Goal: Task Accomplishment & Management: Manage account settings

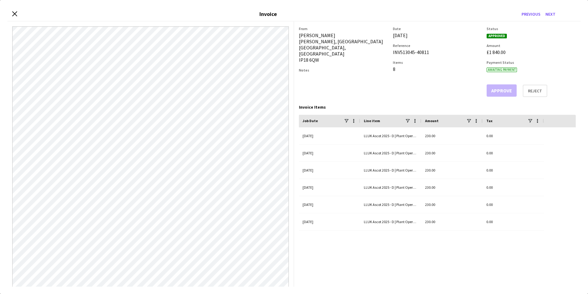
scroll to position [31, 0]
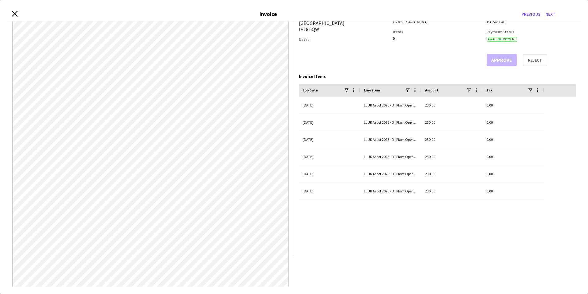
click at [13, 15] on icon at bounding box center [15, 14] width 6 height 6
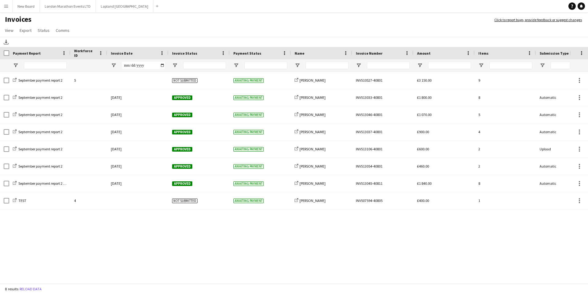
click at [7, 6] on app-icon "Menu" at bounding box center [6, 6] width 5 height 5
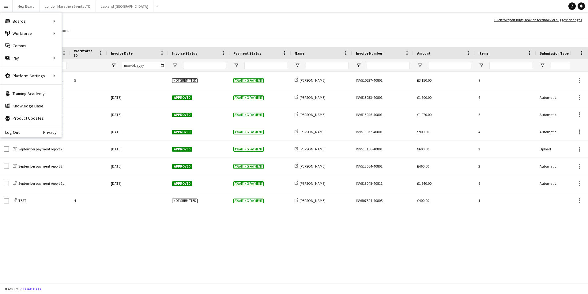
click at [115, 20] on h1 "Invoices" at bounding box center [244, 20] width 489 height 10
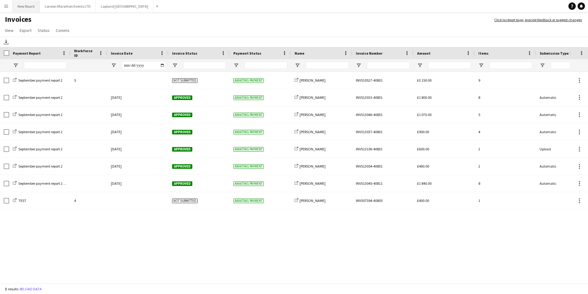
click at [29, 8] on button "New Board Close" at bounding box center [26, 6] width 27 height 12
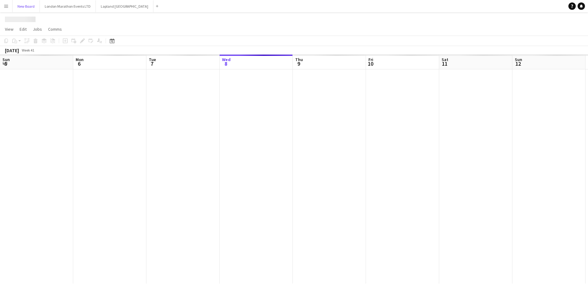
scroll to position [0, 147]
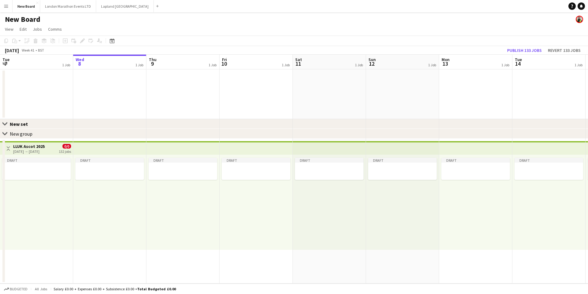
click at [36, 19] on h1 "New Board" at bounding box center [23, 19] width 36 height 9
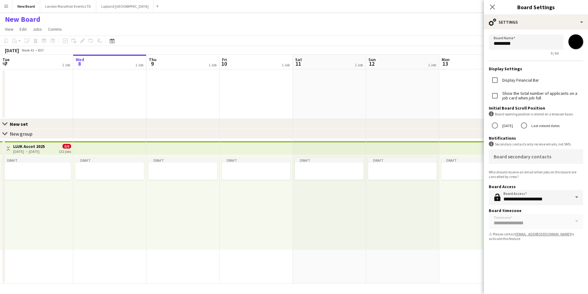
drag, startPoint x: 492, startPoint y: 8, endPoint x: 469, endPoint y: 11, distance: 23.0
click at [492, 8] on icon at bounding box center [492, 7] width 5 height 5
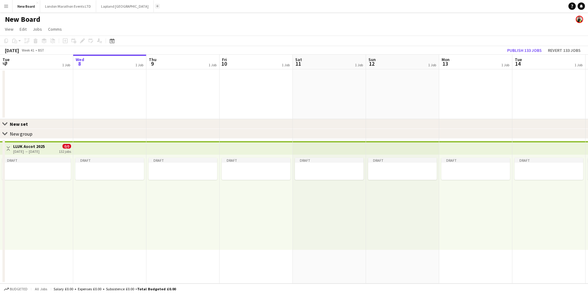
click at [156, 6] on app-icon "Add" at bounding box center [157, 6] width 2 height 2
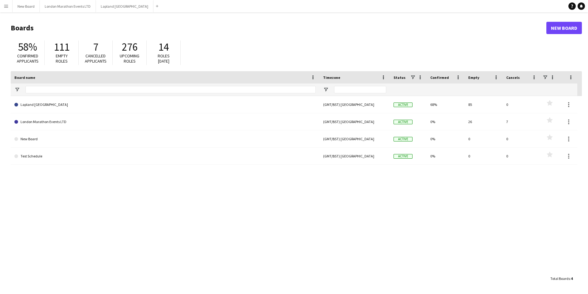
click at [23, 28] on h1 "Boards" at bounding box center [279, 27] width 536 height 9
click at [564, 27] on link "New Board" at bounding box center [565, 28] width 36 height 12
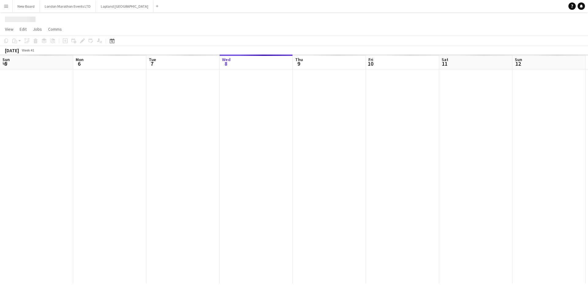
scroll to position [0, 147]
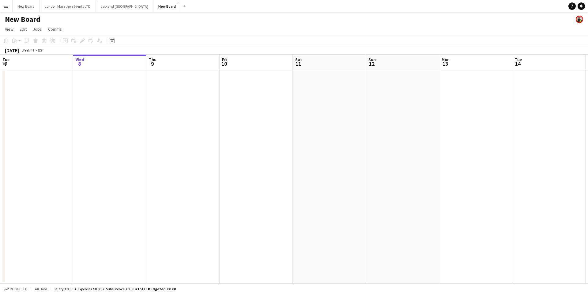
drag, startPoint x: 26, startPoint y: 18, endPoint x: 113, endPoint y: 23, distance: 86.9
click at [26, 18] on h1 "New Board" at bounding box center [23, 19] width 36 height 9
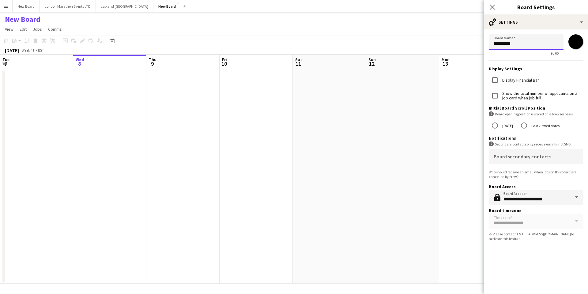
click at [511, 45] on input "*********" at bounding box center [526, 41] width 75 height 15
type input "**********"
click at [456, 7] on app-navbar "Menu Boards Boards Boards All jobs Status Workforce Workforce My Workforce Recr…" at bounding box center [294, 6] width 588 height 12
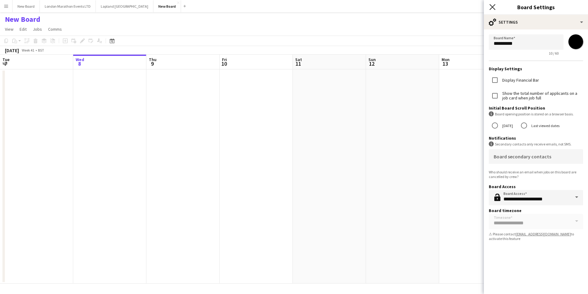
click at [493, 6] on icon at bounding box center [493, 7] width 6 height 6
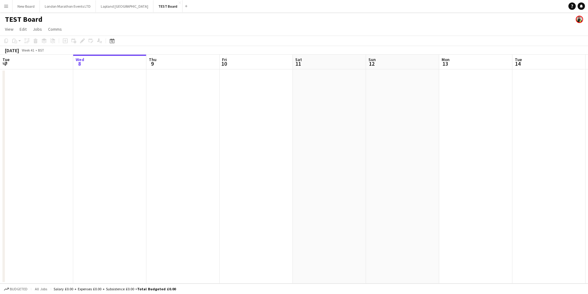
click at [120, 92] on app-date-cell at bounding box center [109, 176] width 73 height 214
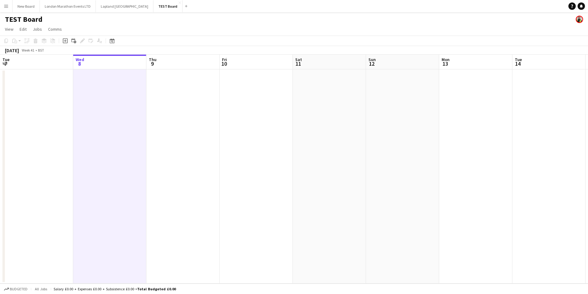
click at [156, 92] on app-date-cell at bounding box center [183, 176] width 73 height 214
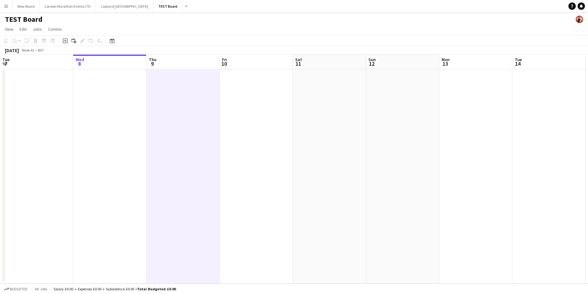
drag, startPoint x: 119, startPoint y: 94, endPoint x: 142, endPoint y: 93, distance: 23.3
click at [119, 94] on app-date-cell at bounding box center [109, 176] width 73 height 214
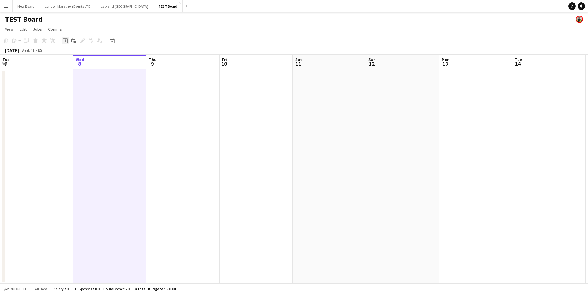
click at [66, 41] on icon "Add job" at bounding box center [65, 40] width 5 height 5
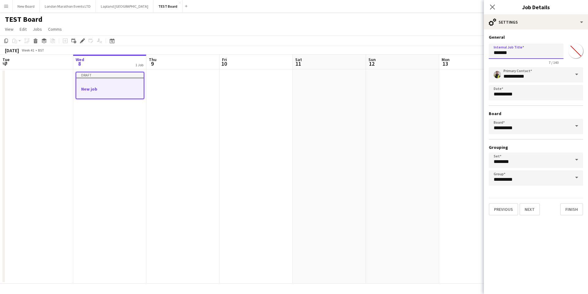
click at [517, 52] on input "*******" at bounding box center [526, 51] width 75 height 15
click at [498, 54] on input "*******" at bounding box center [526, 51] width 75 height 15
type input "********"
click at [572, 208] on button "Finish" at bounding box center [572, 209] width 23 height 12
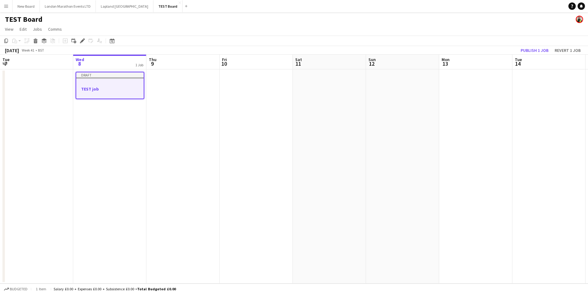
click at [135, 77] on div "Draft" at bounding box center [109, 74] width 67 height 5
click at [105, 77] on div at bounding box center [110, 77] width 69 height 1
click at [105, 77] on div at bounding box center [109, 77] width 67 height 1
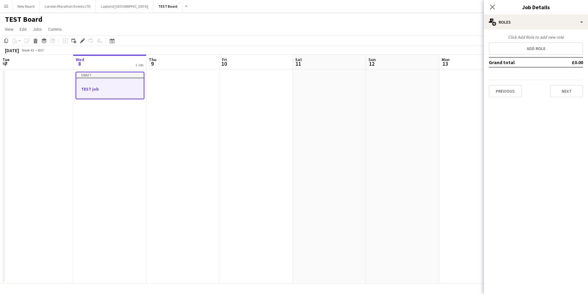
click at [116, 61] on app-board-header-date "Wed 8 1 Job" at bounding box center [109, 62] width 73 height 15
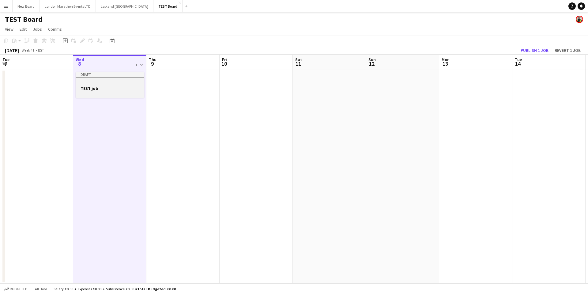
click at [106, 76] on div "Draft" at bounding box center [110, 74] width 69 height 5
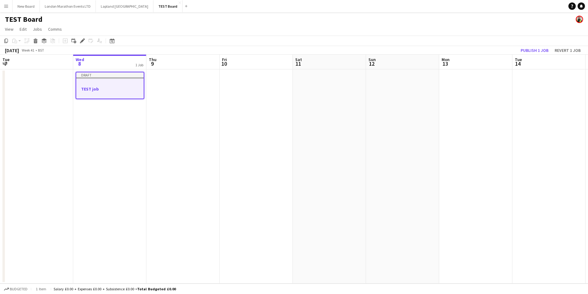
click at [108, 75] on div "Draft" at bounding box center [109, 74] width 67 height 5
click at [110, 80] on app-job-card "Draft TEST job" at bounding box center [110, 85] width 69 height 27
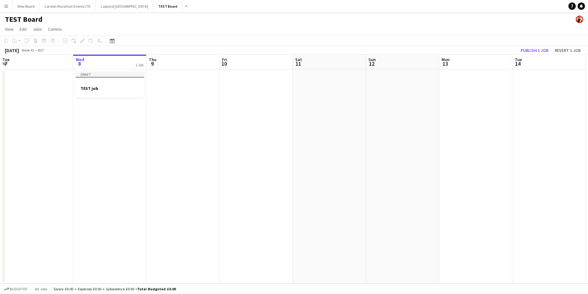
click at [144, 21] on div "TEST Board" at bounding box center [294, 18] width 588 height 12
click at [116, 79] on app-job-card "Draft TEST job" at bounding box center [110, 85] width 69 height 26
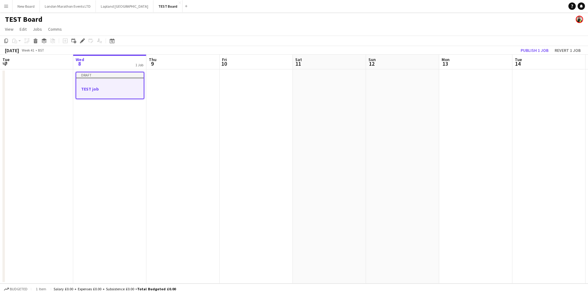
click at [92, 88] on h3 "TEST job" at bounding box center [109, 89] width 67 height 6
click at [97, 74] on div "Draft" at bounding box center [110, 74] width 69 height 5
click at [93, 76] on div "Draft" at bounding box center [109, 74] width 67 height 5
click at [37, 42] on icon at bounding box center [35, 41] width 3 height 3
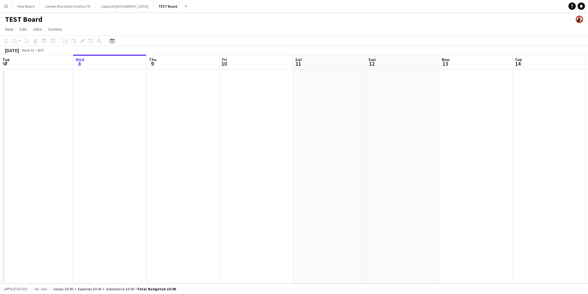
click at [97, 78] on app-date-cell at bounding box center [109, 176] width 73 height 214
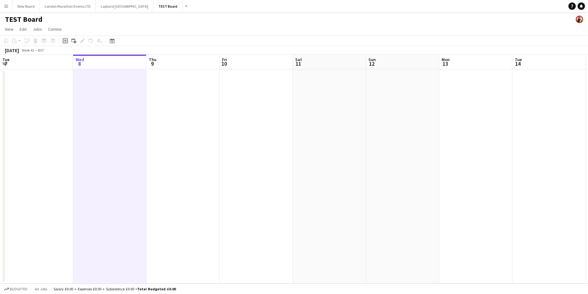
click at [67, 40] on icon at bounding box center [65, 40] width 5 height 5
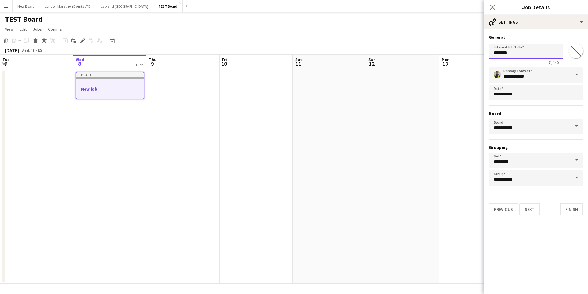
click at [497, 52] on input "*******" at bounding box center [526, 51] width 75 height 15
type input "********"
click at [532, 95] on body "Menu Boards Boards Boards All jobs Status Workforce Workforce My Workforce Recr…" at bounding box center [294, 147] width 588 height 294
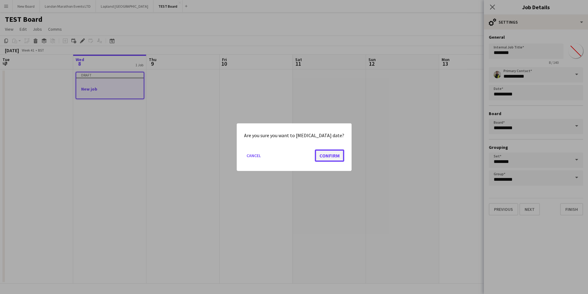
click at [324, 154] on button "Confirm" at bounding box center [329, 155] width 29 height 12
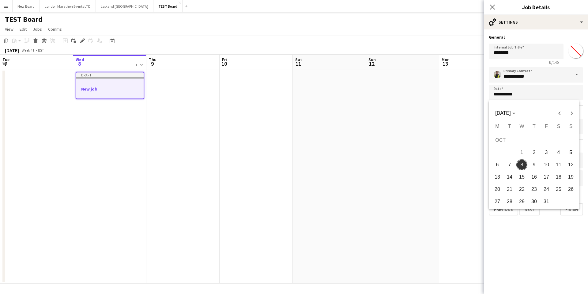
click at [553, 36] on div at bounding box center [294, 147] width 588 height 294
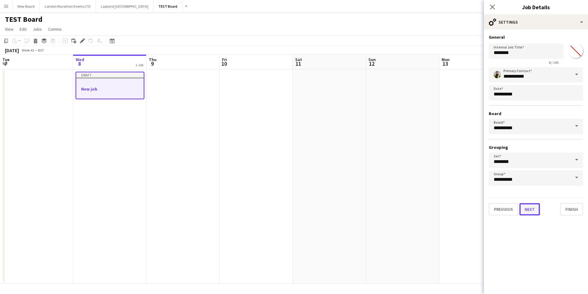
click at [529, 212] on button "Next" at bounding box center [530, 209] width 21 height 12
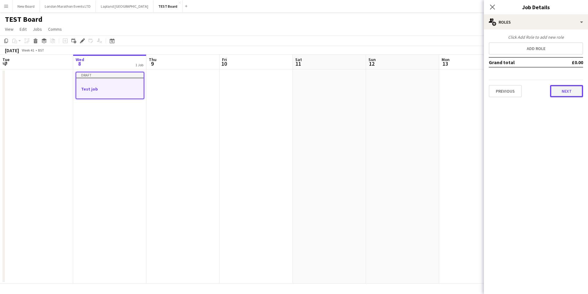
click at [558, 92] on button "Next" at bounding box center [566, 91] width 33 height 12
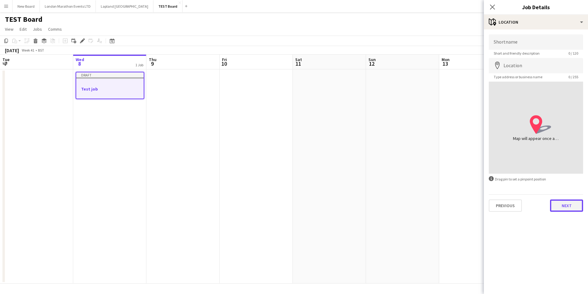
click at [562, 203] on button "Next" at bounding box center [566, 205] width 33 height 12
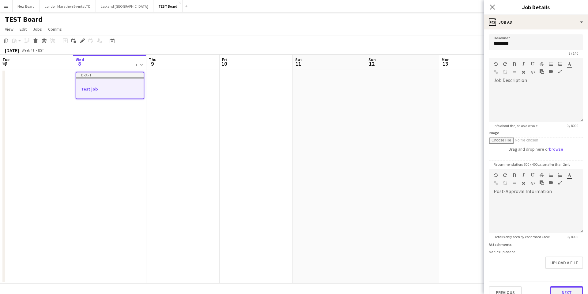
click at [562, 293] on button "Next" at bounding box center [566, 292] width 33 height 12
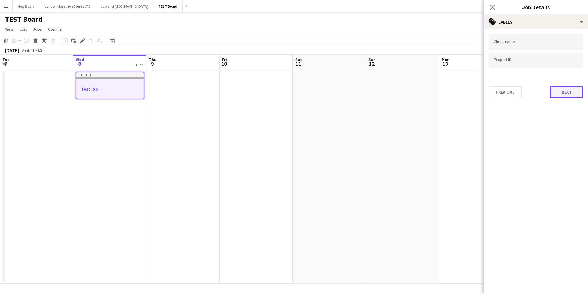
click at [562, 94] on button "Next" at bounding box center [566, 92] width 33 height 12
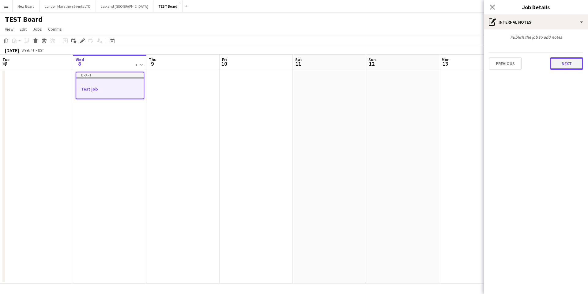
click at [563, 62] on button "Next" at bounding box center [566, 63] width 33 height 12
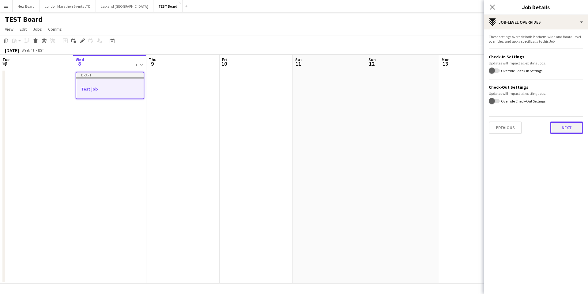
click at [566, 131] on button "Next" at bounding box center [566, 127] width 33 height 12
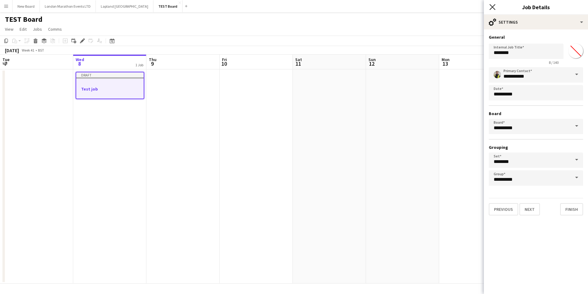
click at [492, 6] on icon at bounding box center [493, 7] width 6 height 6
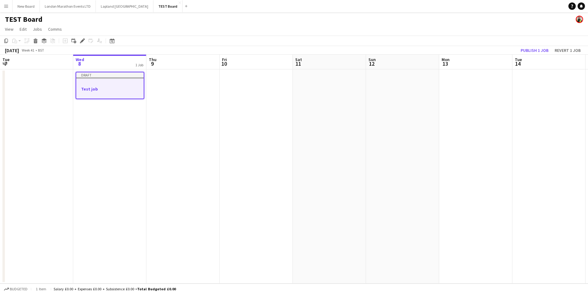
click at [35, 41] on icon at bounding box center [35, 41] width 3 height 3
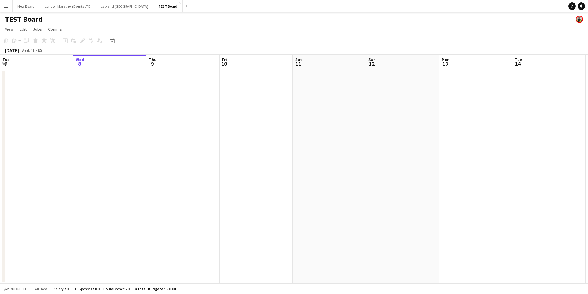
click at [85, 107] on app-date-cell at bounding box center [109, 176] width 73 height 214
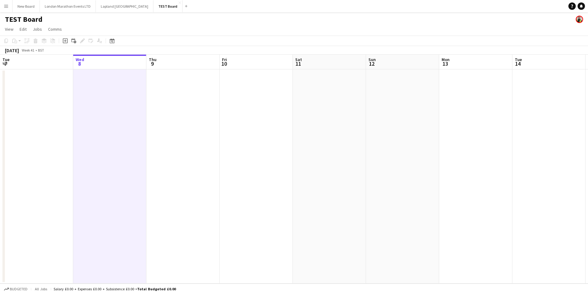
click at [472, 63] on app-board-header-date "Mon 13" at bounding box center [476, 62] width 73 height 15
click at [470, 65] on app-board-header-date "Mon 13" at bounding box center [476, 62] width 73 height 15
click at [464, 65] on app-board-header-date "Mon 13" at bounding box center [476, 62] width 73 height 15
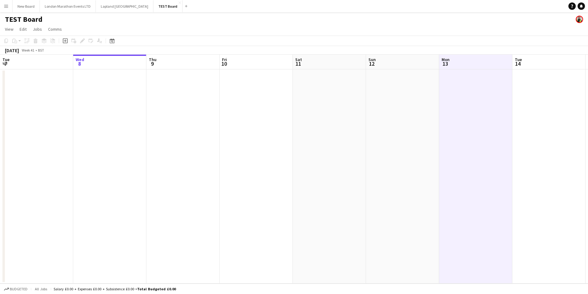
click at [115, 61] on app-board-header-date "Wed 8" at bounding box center [109, 62] width 73 height 15
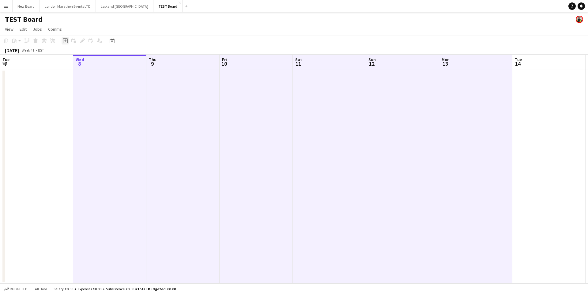
click at [65, 40] on icon "Add job" at bounding box center [65, 40] width 5 height 5
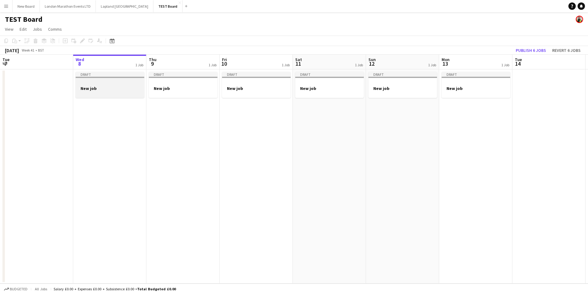
click at [137, 75] on div "Draft" at bounding box center [110, 74] width 69 height 5
click at [117, 79] on app-job-card "Draft New job" at bounding box center [110, 85] width 69 height 27
click at [115, 75] on div "Draft" at bounding box center [110, 74] width 69 height 5
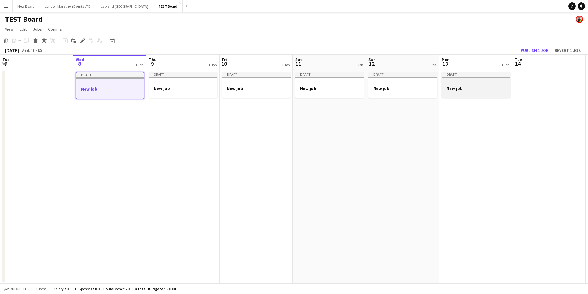
click at [459, 75] on div "Draft" at bounding box center [476, 74] width 69 height 5
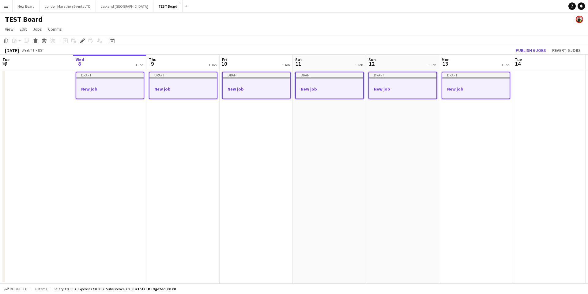
click at [108, 78] on div at bounding box center [109, 77] width 67 height 1
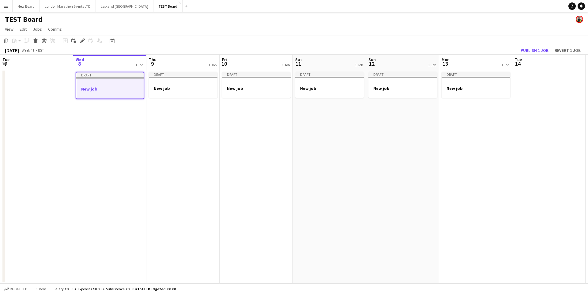
click at [105, 85] on div at bounding box center [109, 83] width 67 height 5
click at [88, 90] on h3 "New job" at bounding box center [110, 89] width 69 height 6
click at [90, 89] on h3 "New job" at bounding box center [109, 89] width 67 height 6
click at [91, 86] on h3 "New job" at bounding box center [110, 89] width 69 height 6
click at [84, 42] on icon "Edit" at bounding box center [82, 40] width 5 height 5
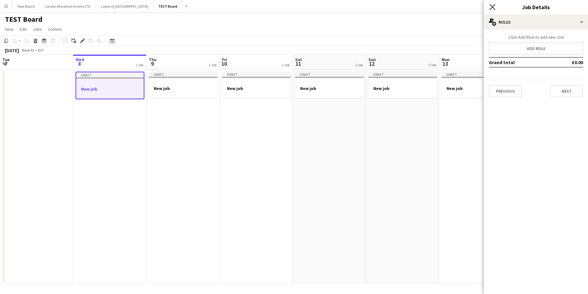
click at [493, 9] on icon "Close pop-in" at bounding box center [493, 7] width 6 height 6
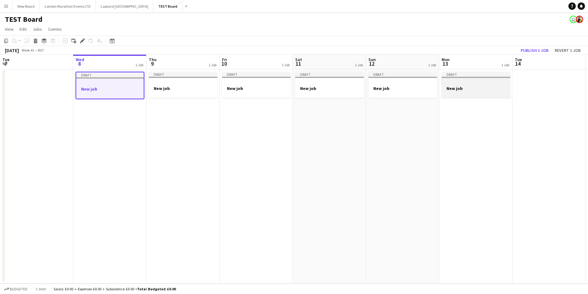
click at [477, 82] on div at bounding box center [476, 82] width 69 height 5
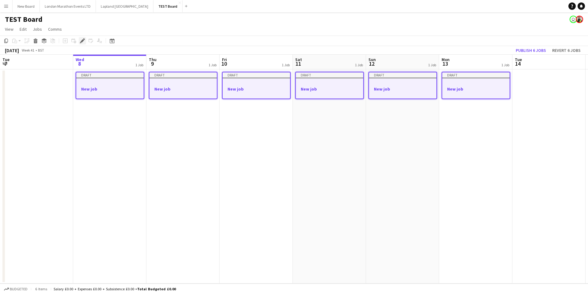
click at [86, 40] on div "Edit" at bounding box center [82, 40] width 7 height 7
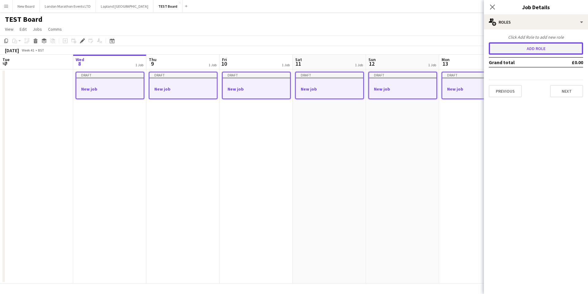
click at [538, 49] on button "Add role" at bounding box center [536, 48] width 94 height 12
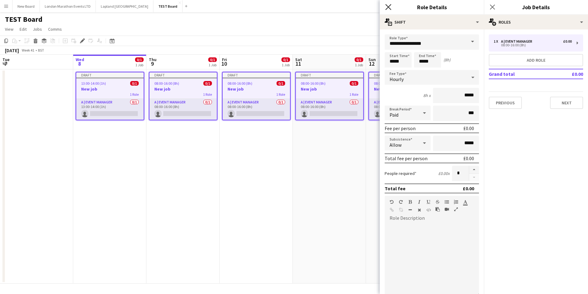
click at [390, 6] on icon at bounding box center [389, 7] width 6 height 6
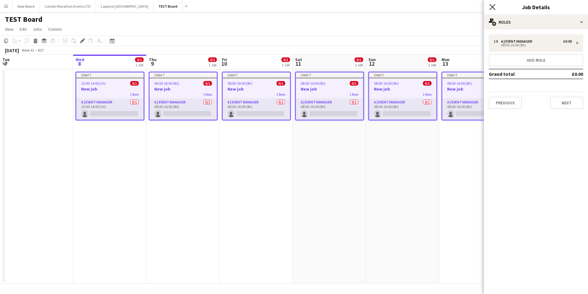
click at [493, 7] on icon at bounding box center [493, 7] width 6 height 6
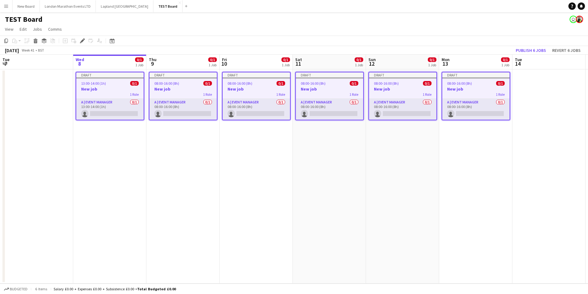
click at [453, 188] on app-date-cell "Draft 08:00-16:00 (8h) 0/1 New job 1 Role A | Event Manager 0/1 08:00-16:00 (8h…" at bounding box center [476, 176] width 73 height 214
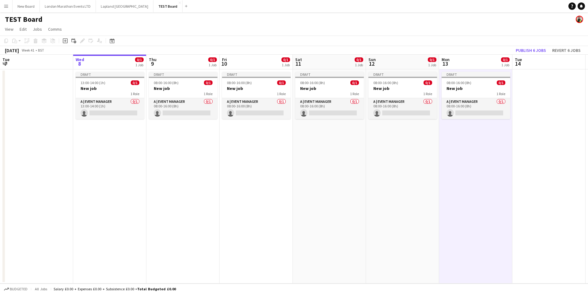
click at [104, 60] on app-board-header-date "Wed 8 0/1 1 Job" at bounding box center [109, 62] width 73 height 15
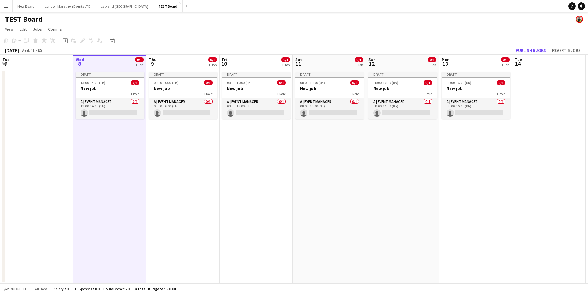
click at [323, 64] on app-board-header-date "Sat 11 0/1 1 Job" at bounding box center [329, 62] width 73 height 15
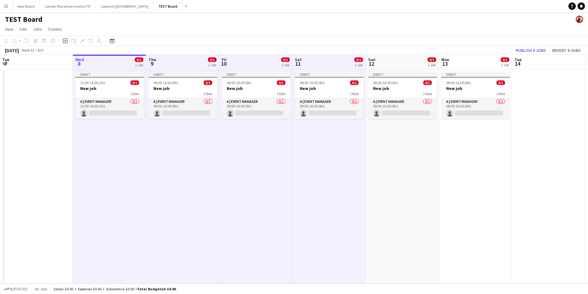
click at [107, 66] on app-board-header-date "Wed 8 0/1 1 Job" at bounding box center [109, 62] width 73 height 15
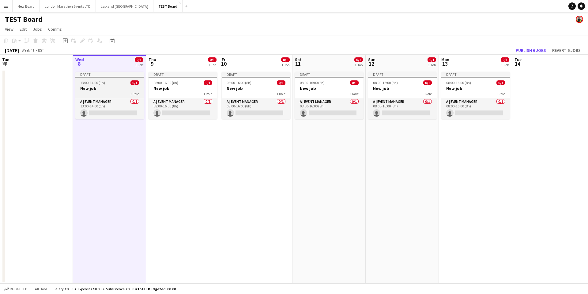
click at [109, 94] on div "1 Role" at bounding box center [109, 93] width 69 height 5
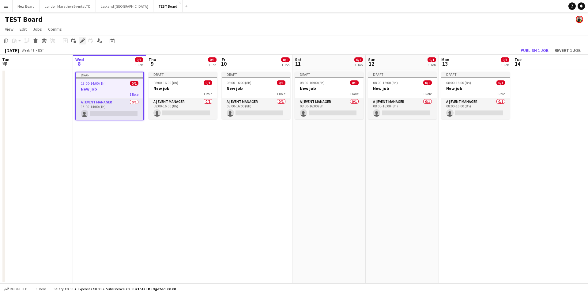
click at [83, 42] on icon "Edit" at bounding box center [82, 40] width 5 height 5
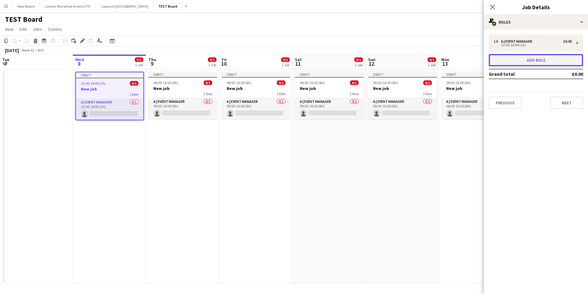
click at [521, 58] on button "Add role" at bounding box center [536, 60] width 94 height 12
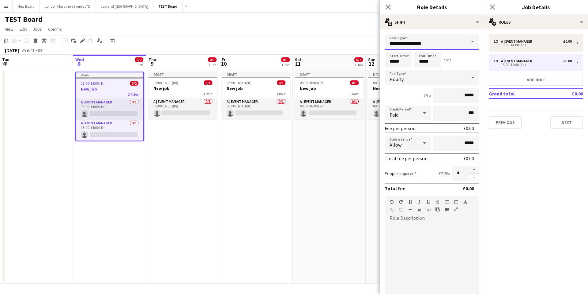
drag, startPoint x: 417, startPoint y: 44, endPoint x: 421, endPoint y: 43, distance: 3.8
click at [416, 44] on input "**********" at bounding box center [432, 41] width 94 height 15
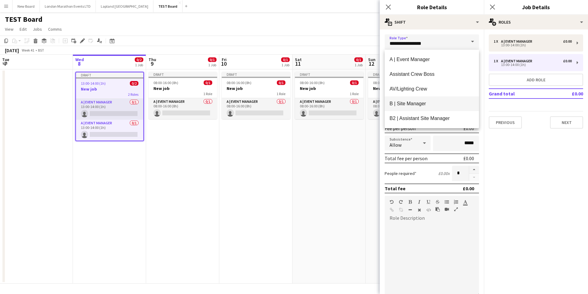
click at [416, 105] on span "B | Site Manager" at bounding box center [432, 104] width 85 height 6
type input "**********"
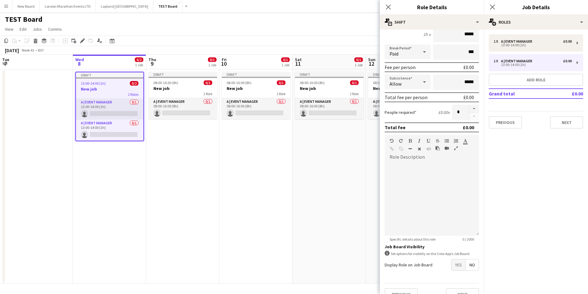
scroll to position [63, 0]
click at [565, 124] on button "Next" at bounding box center [566, 122] width 33 height 12
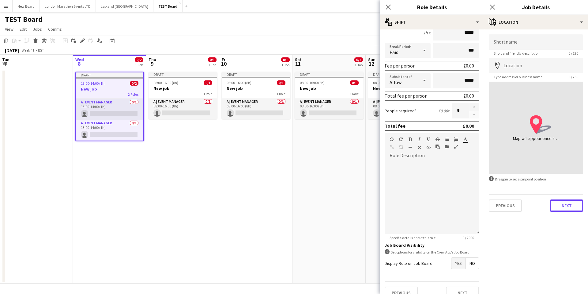
click at [573, 205] on button "Next" at bounding box center [566, 205] width 33 height 12
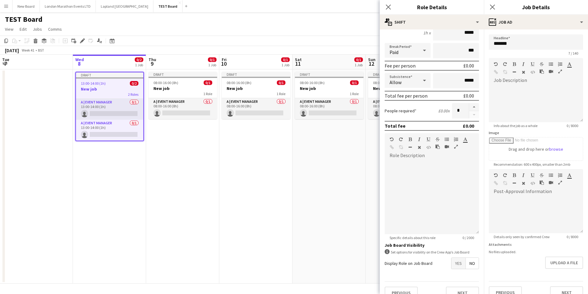
scroll to position [10, 0]
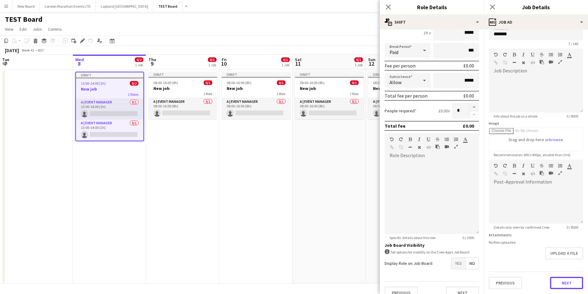
click at [565, 280] on button "Next" at bounding box center [566, 282] width 33 height 12
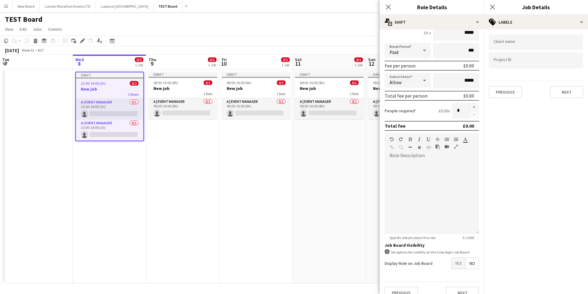
scroll to position [0, 0]
click at [564, 91] on button "Next" at bounding box center [566, 92] width 33 height 12
click at [572, 63] on button "Next" at bounding box center [566, 63] width 33 height 12
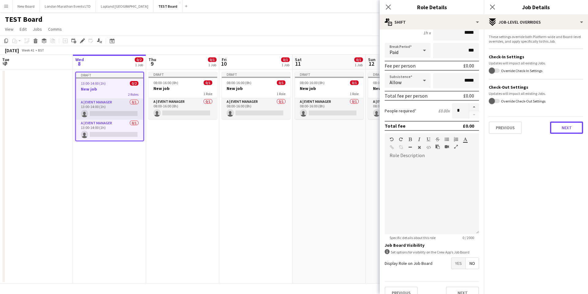
click at [563, 126] on button "Next" at bounding box center [566, 127] width 33 height 12
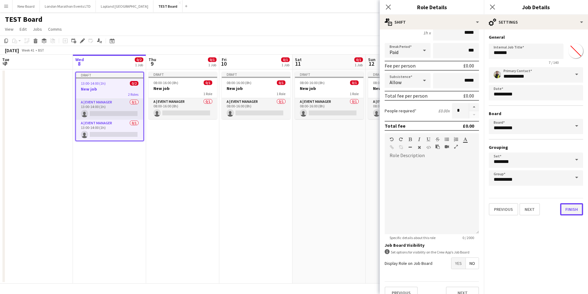
click at [568, 207] on button "Finish" at bounding box center [572, 209] width 23 height 12
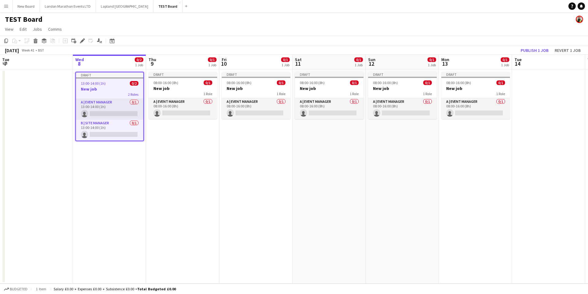
click at [212, 151] on app-date-cell "Draft 08:00-16:00 (8h) 0/1 New job 1 Role A | Event Manager 0/1 08:00-16:00 (8h…" at bounding box center [182, 176] width 73 height 214
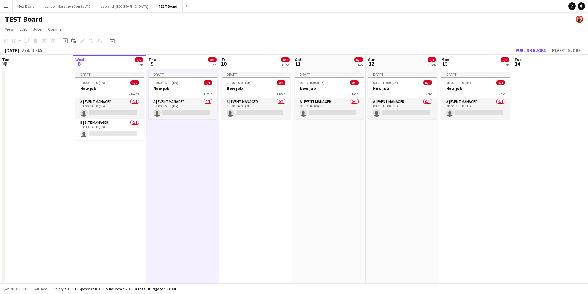
click at [112, 60] on app-board-header-date "Wed 8 0/2 1 Job" at bounding box center [109, 62] width 73 height 15
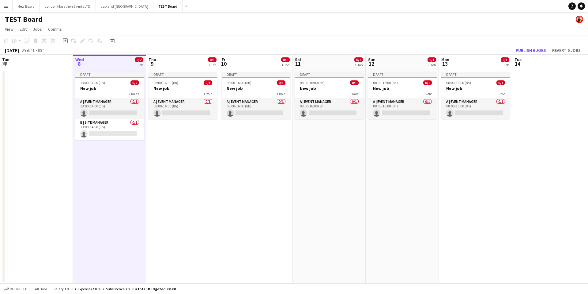
click at [179, 139] on app-date-cell "Draft 08:00-16:00 (8h) 0/1 New job 1 Role A | Event Manager 0/1 08:00-16:00 (8h…" at bounding box center [182, 176] width 73 height 214
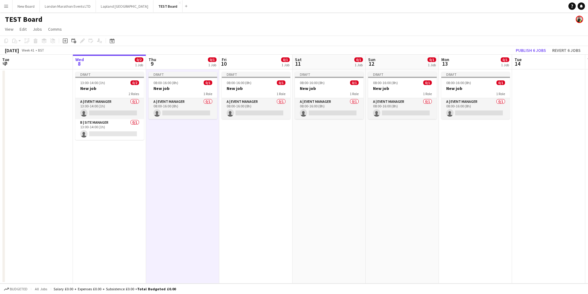
click at [104, 153] on app-date-cell "Draft 13:00-14:00 (1h) 0/2 New job 2 Roles A | Event Manager 0/1 13:00-14:00 (1…" at bounding box center [109, 176] width 73 height 214
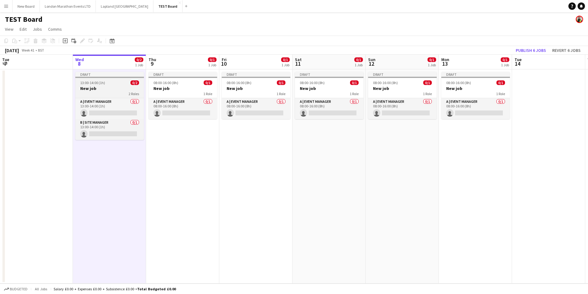
click at [105, 76] on div "Draft" at bounding box center [109, 74] width 69 height 5
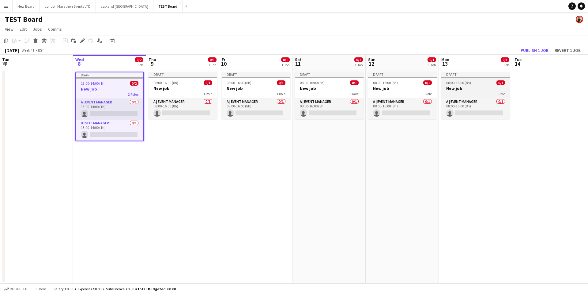
click at [463, 74] on div "Draft" at bounding box center [476, 74] width 69 height 5
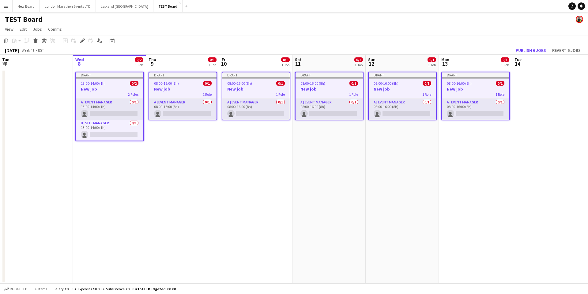
click at [204, 158] on app-date-cell "Draft 08:00-16:00 (8h) 0/1 New job 1 Role A | Event Manager 0/1 08:00-16:00 (8h…" at bounding box center [182, 176] width 73 height 214
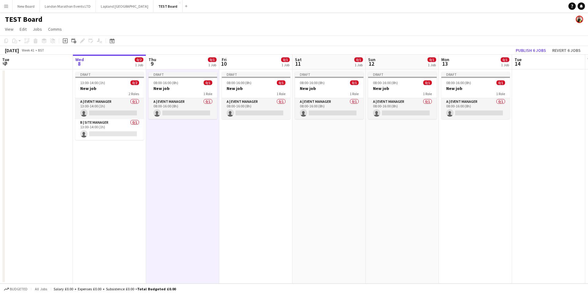
click at [475, 64] on app-calendar-viewport "Sun 5 Mon 6 Tue 7 Wed 8 0/2 1 Job Thu 9 0/1 1 Job Fri 10 0/1 1 Job Sat 11 0/1 1…" at bounding box center [294, 169] width 588 height 229
click at [467, 64] on app-board-header-date "Mon 13 0/1 1 Job" at bounding box center [473, 62] width 73 height 15
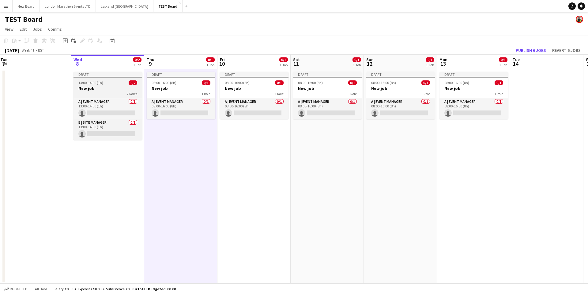
click at [98, 75] on div "Draft" at bounding box center [108, 74] width 69 height 5
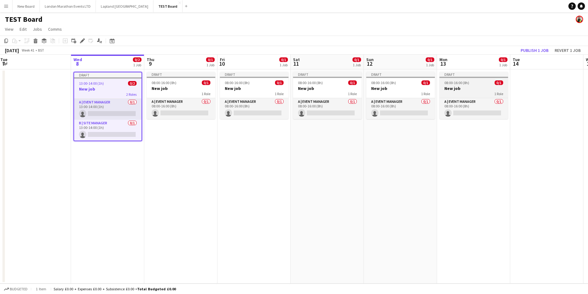
click at [469, 75] on div "Draft" at bounding box center [474, 74] width 69 height 5
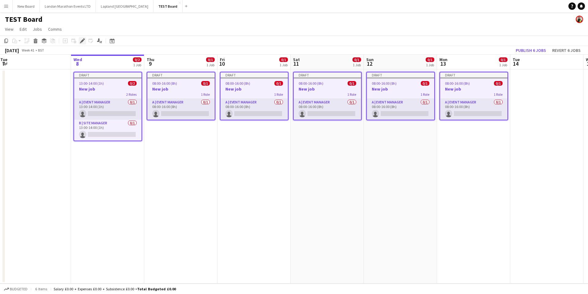
click at [81, 41] on icon "Edit" at bounding box center [82, 40] width 5 height 5
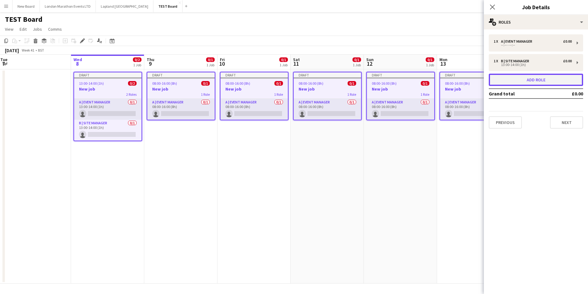
click at [549, 81] on button "Add role" at bounding box center [536, 80] width 94 height 12
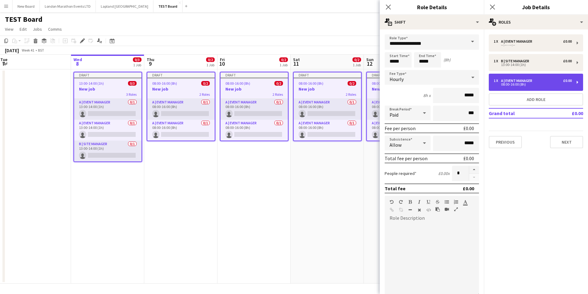
click at [547, 79] on div "1 x A | Event Manager £0.00" at bounding box center [533, 80] width 78 height 4
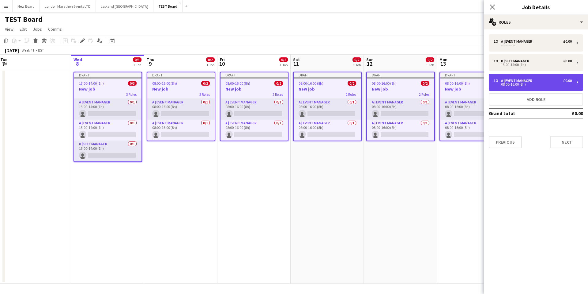
click at [576, 81] on div "1 x A | Event Manager £0.00 08:00-16:00 (8h)" at bounding box center [536, 82] width 94 height 17
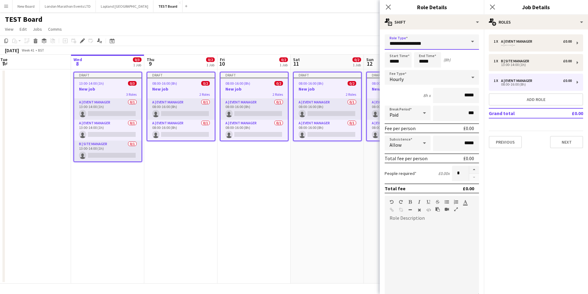
click at [431, 40] on input "**********" at bounding box center [432, 41] width 94 height 15
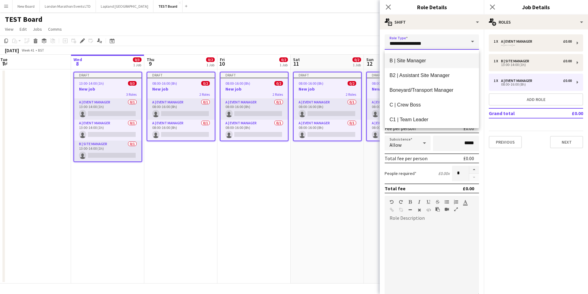
scroll to position [45, 0]
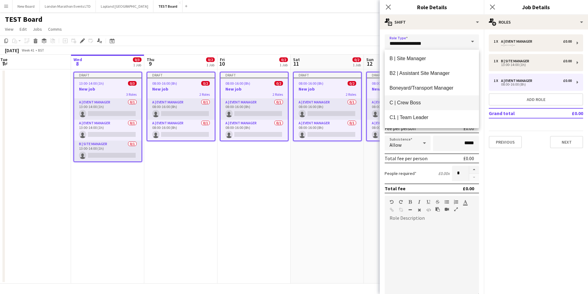
click at [414, 103] on span "C | Crew Boss" at bounding box center [432, 103] width 85 height 6
type input "**********"
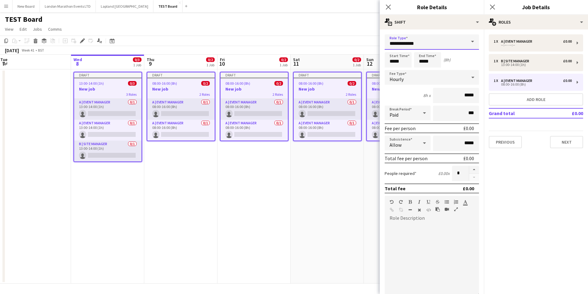
scroll to position [72, 0]
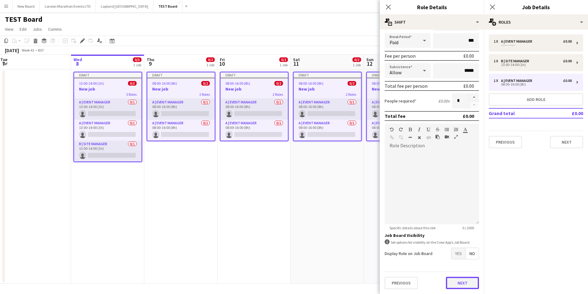
click at [459, 281] on button "Next" at bounding box center [462, 282] width 33 height 12
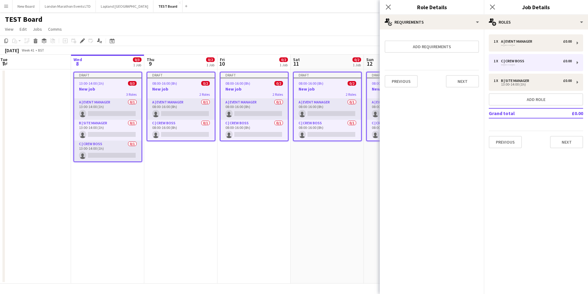
scroll to position [0, 0]
click at [455, 80] on button "Next" at bounding box center [462, 81] width 33 height 12
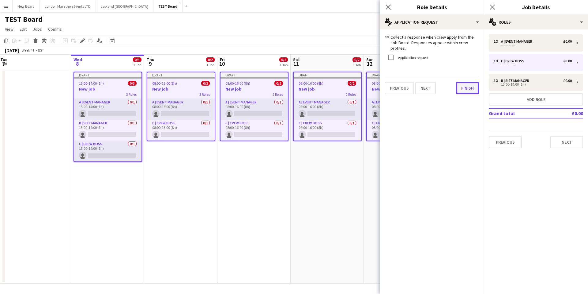
click at [470, 82] on button "Finish" at bounding box center [467, 88] width 23 height 12
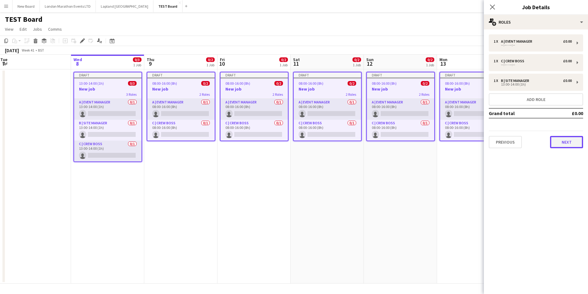
click at [565, 141] on button "Next" at bounding box center [566, 142] width 33 height 12
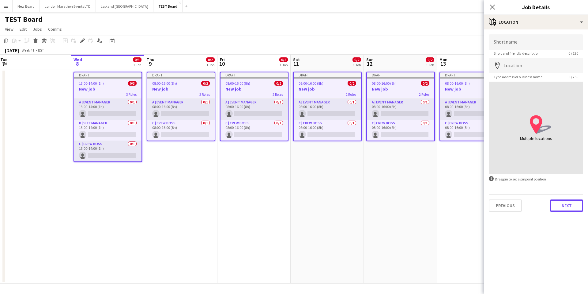
click at [565, 200] on button "Next" at bounding box center [566, 205] width 33 height 12
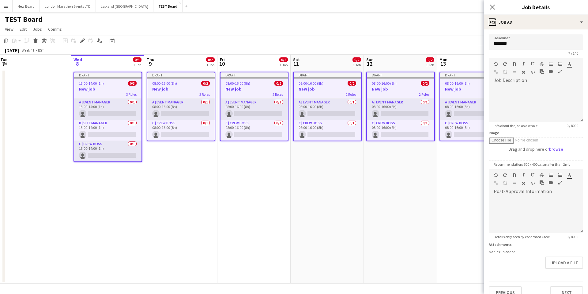
scroll to position [10, 0]
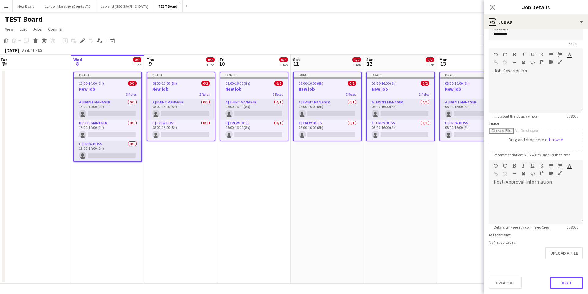
click at [563, 282] on button "Next" at bounding box center [566, 282] width 33 height 12
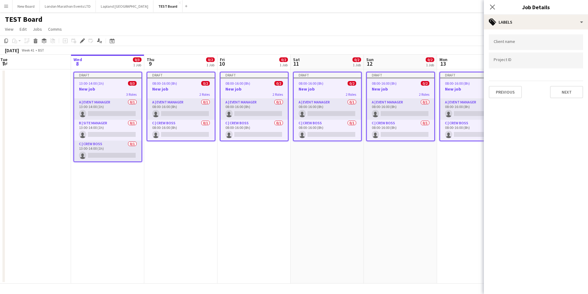
scroll to position [0, 0]
click at [577, 94] on button "Next" at bounding box center [566, 92] width 33 height 12
click at [561, 62] on button "Next" at bounding box center [566, 63] width 33 height 12
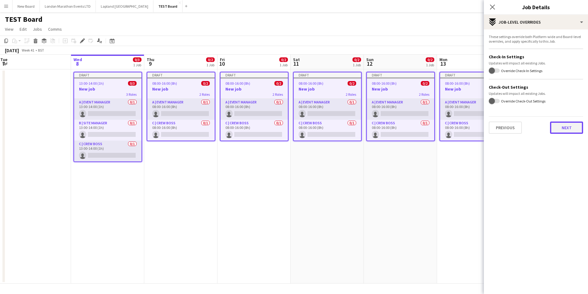
click at [564, 125] on button "Next" at bounding box center [566, 127] width 33 height 12
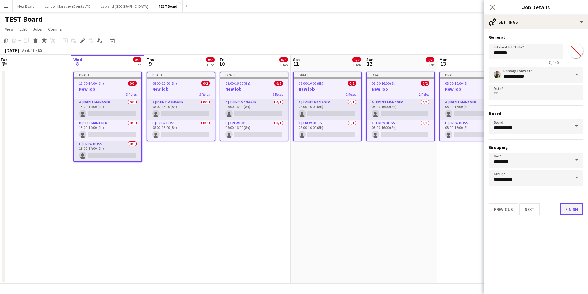
click at [567, 211] on button "Finish" at bounding box center [572, 209] width 23 height 12
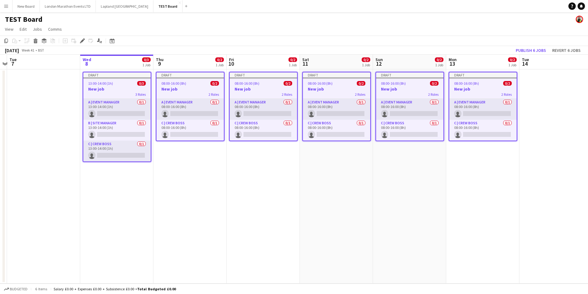
scroll to position [0, 213]
drag, startPoint x: 57, startPoint y: 102, endPoint x: 78, endPoint y: 91, distance: 23.6
click at [57, 102] on app-date-cell at bounding box center [43, 176] width 73 height 214
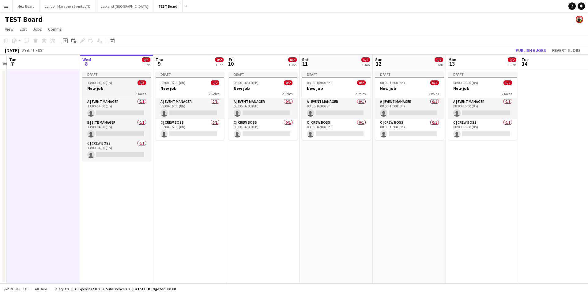
click at [101, 75] on div "Draft" at bounding box center [116, 74] width 69 height 5
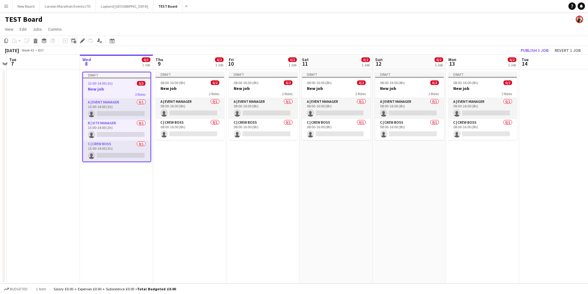
click at [73, 41] on icon "Add linked Job" at bounding box center [73, 40] width 5 height 5
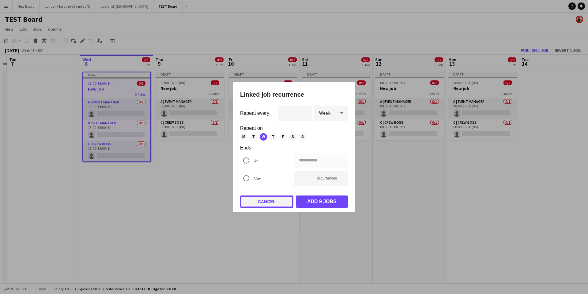
click at [278, 204] on button "Cancel" at bounding box center [266, 201] width 53 height 12
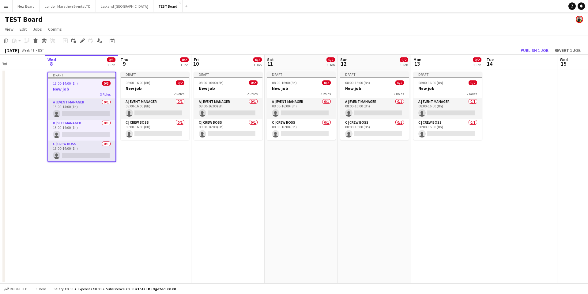
scroll to position [0, 248]
click at [84, 84] on div "13:00-14:00 (1h) 0/3" at bounding box center [81, 83] width 67 height 5
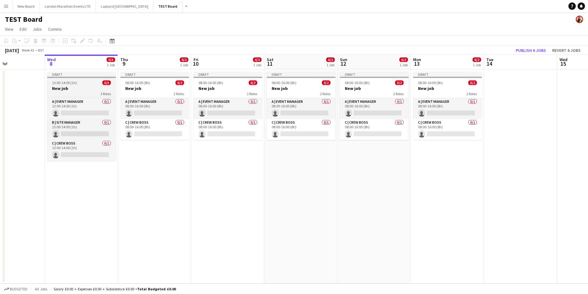
click at [84, 84] on div "13:00-14:00 (1h) 0/3" at bounding box center [81, 82] width 69 height 5
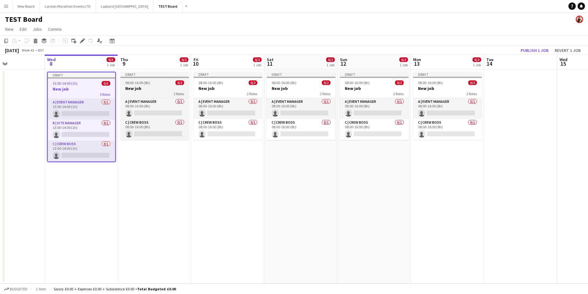
click at [148, 82] on span "08:00-16:00 (8h)" at bounding box center [137, 82] width 25 height 5
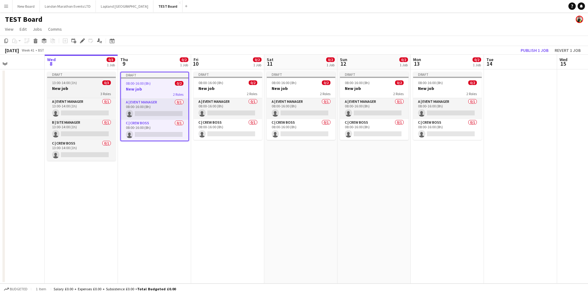
click at [90, 84] on div "13:00-14:00 (1h) 0/3" at bounding box center [81, 82] width 69 height 5
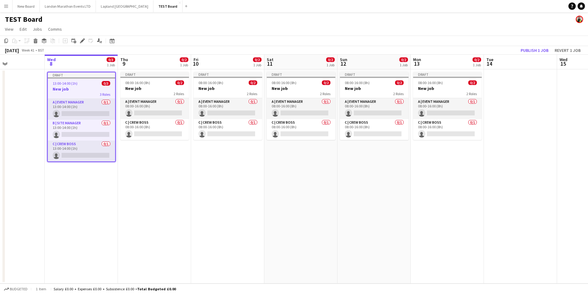
click at [76, 210] on app-date-cell "Draft 13:00-14:00 (1h) 0/3 New job 3 Roles A | Event Manager 0/1 13:00-14:00 (1…" at bounding box center [81, 176] width 73 height 214
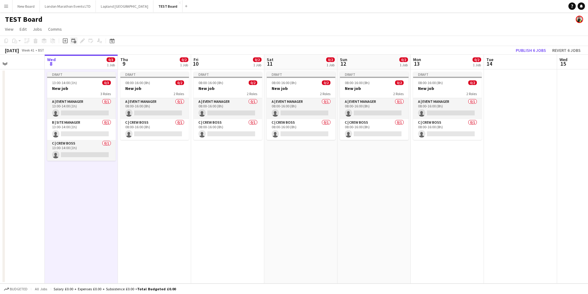
click at [73, 41] on icon "Add linked Job" at bounding box center [73, 40] width 5 height 5
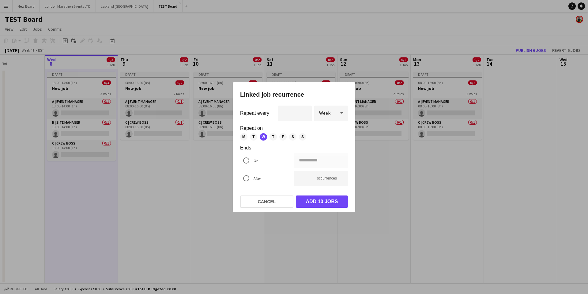
click at [330, 117] on div "Week" at bounding box center [324, 112] width 21 height 15
click at [332, 131] on span "Day" at bounding box center [331, 130] width 24 height 6
type input "**********"
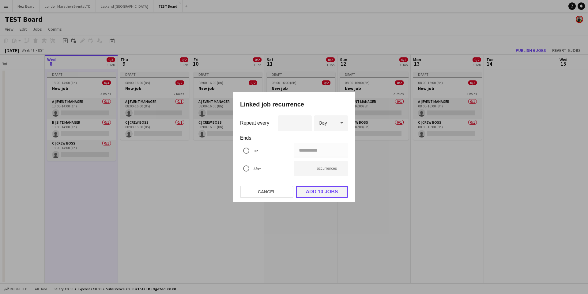
click at [328, 191] on button "Add 10 jobs" at bounding box center [322, 191] width 52 height 12
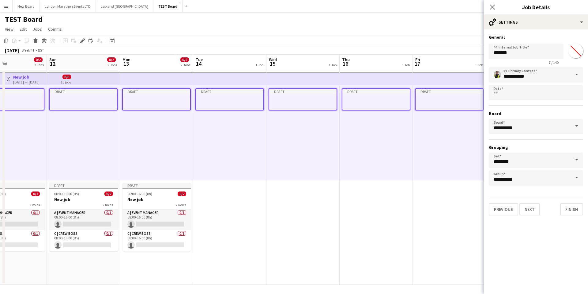
scroll to position [0, 247]
click at [493, 7] on icon at bounding box center [493, 7] width 6 height 6
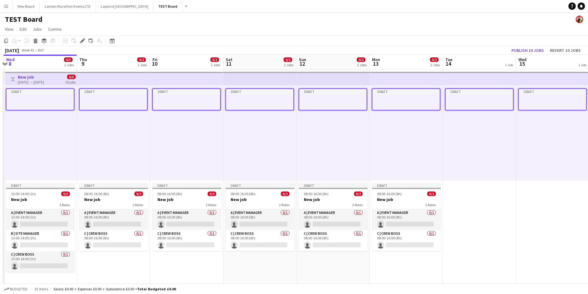
scroll to position [0, 215]
click at [40, 60] on app-board-header-date "Wed 8 0/3 2 Jobs" at bounding box center [41, 62] width 73 height 15
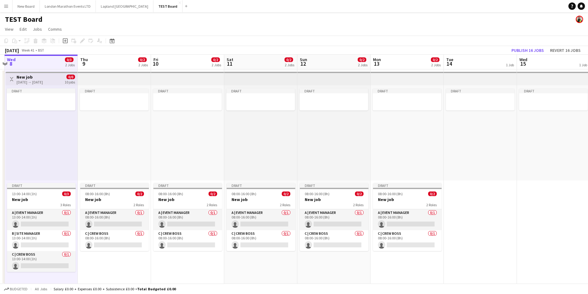
click at [555, 63] on app-board-header-date "Wed 15 1 Job" at bounding box center [553, 62] width 73 height 15
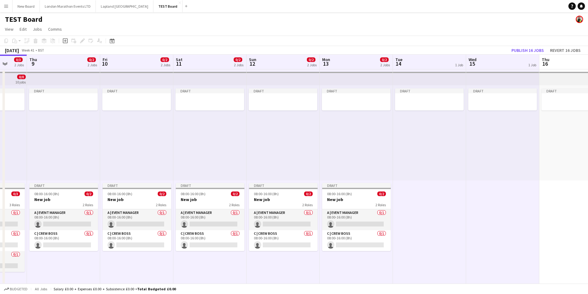
scroll to position [0, 261]
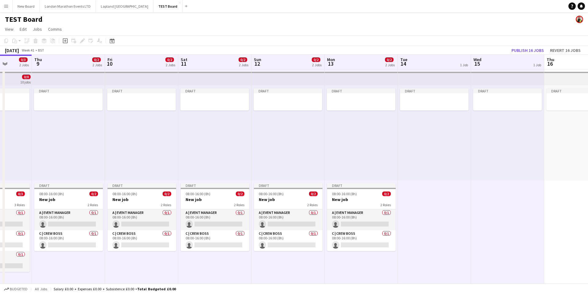
click at [426, 19] on div "TEST Board" at bounding box center [294, 18] width 588 height 12
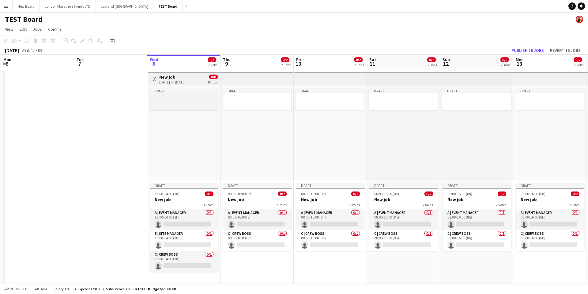
scroll to position [0, 145]
drag, startPoint x: 201, startPoint y: 98, endPoint x: 201, endPoint y: 94, distance: 4.6
click at [201, 98] on div at bounding box center [184, 98] width 69 height 5
click at [186, 77] on h3 "New job" at bounding box center [173, 77] width 26 height 6
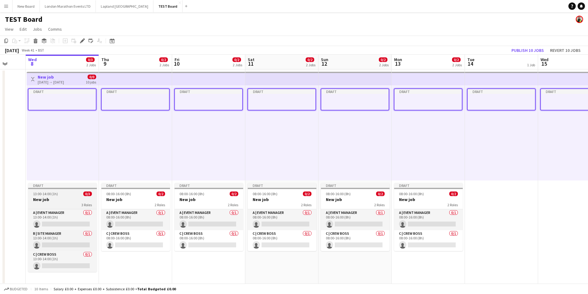
scroll to position [0, 195]
click at [71, 186] on div "Draft" at bounding box center [61, 185] width 69 height 5
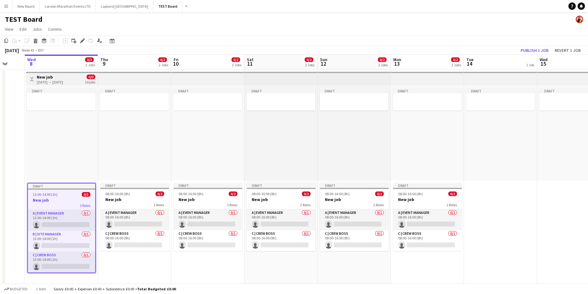
scroll to position [1, 0]
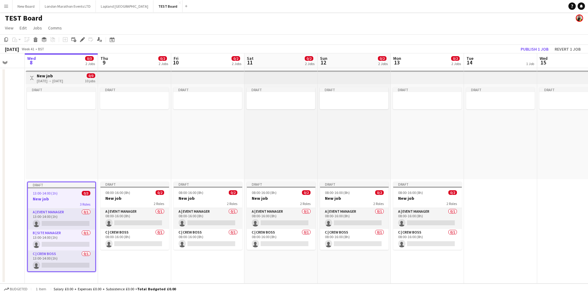
click at [60, 59] on app-board-header-date "Wed 8 0/3 2 Jobs" at bounding box center [61, 60] width 73 height 15
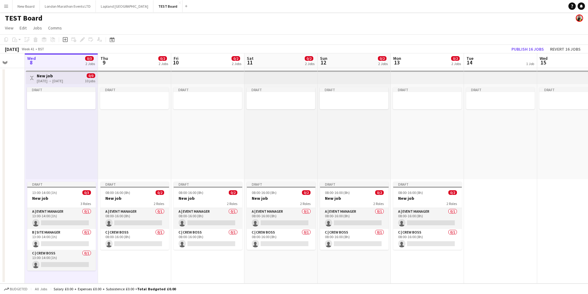
click at [502, 59] on app-board-header-date "Tue 14 1 Job" at bounding box center [500, 60] width 73 height 15
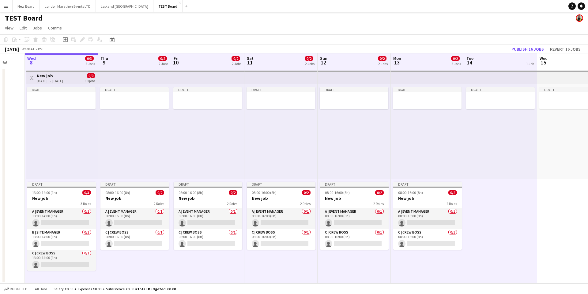
click at [394, 137] on div "Draft" at bounding box center [427, 131] width 73 height 95
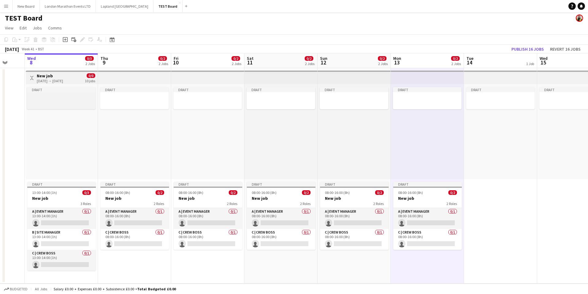
click at [51, 87] on div "Draft" at bounding box center [61, 89] width 69 height 5
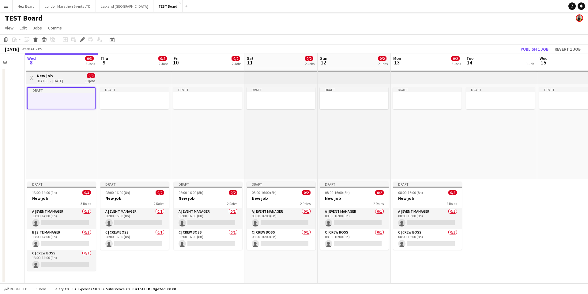
click at [63, 75] on h3 "New job" at bounding box center [50, 76] width 26 height 6
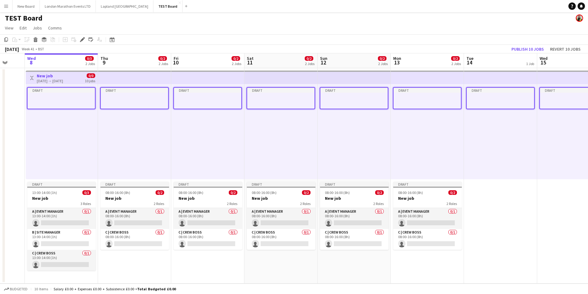
click at [63, 139] on div "Draft" at bounding box center [62, 131] width 72 height 95
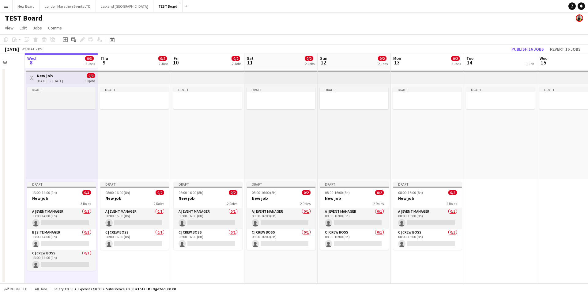
click at [62, 101] on div at bounding box center [61, 102] width 69 height 5
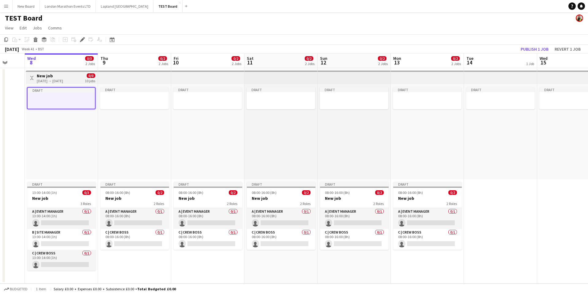
click at [63, 74] on h3 "New job" at bounding box center [50, 76] width 26 height 6
click at [71, 110] on div "Draft" at bounding box center [62, 131] width 72 height 95
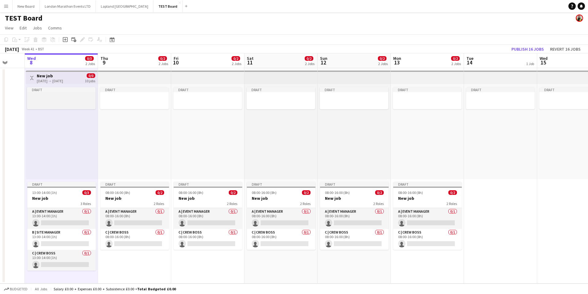
click at [70, 100] on div at bounding box center [61, 102] width 69 height 5
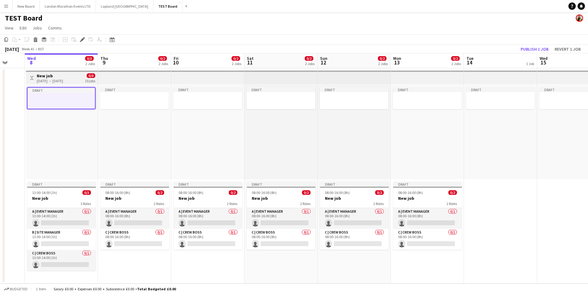
click at [63, 74] on h3 "New job" at bounding box center [50, 76] width 26 height 6
click at [64, 97] on div at bounding box center [61, 96] width 69 height 5
click at [82, 41] on icon "Edit" at bounding box center [82, 39] width 5 height 5
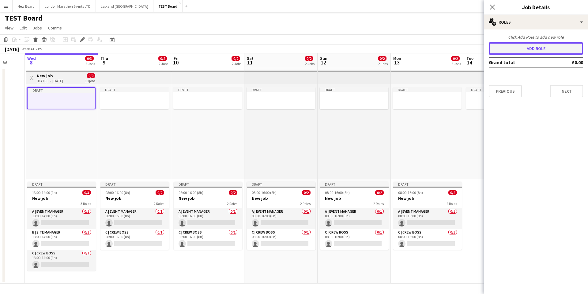
click at [527, 46] on button "Add role" at bounding box center [536, 48] width 94 height 12
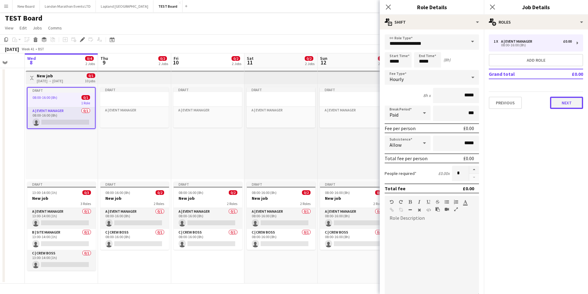
click at [566, 103] on button "Next" at bounding box center [566, 103] width 33 height 12
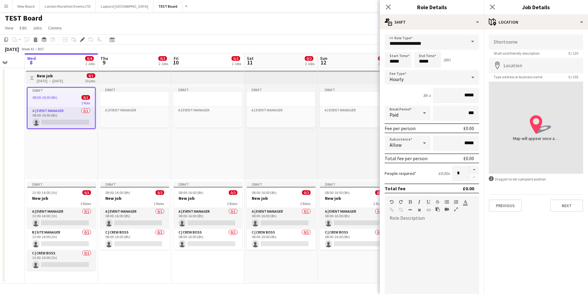
click at [570, 215] on div "Shortname Short and friendly description 0 / 120 Location map-marker Type addre…" at bounding box center [536, 122] width 104 height 187
click at [571, 207] on button "Next" at bounding box center [566, 205] width 33 height 12
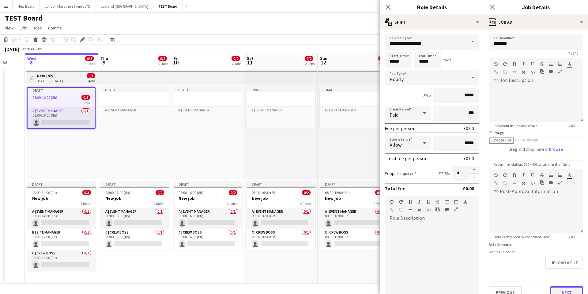
click at [565, 289] on button "Next" at bounding box center [566, 292] width 33 height 12
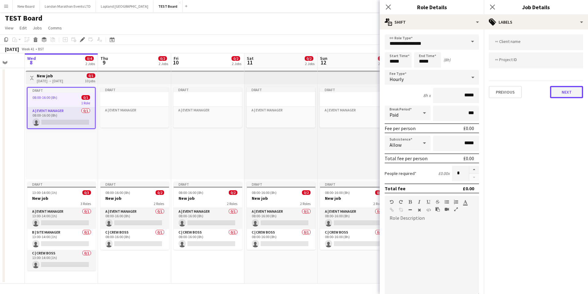
click at [562, 92] on button "Next" at bounding box center [566, 92] width 33 height 12
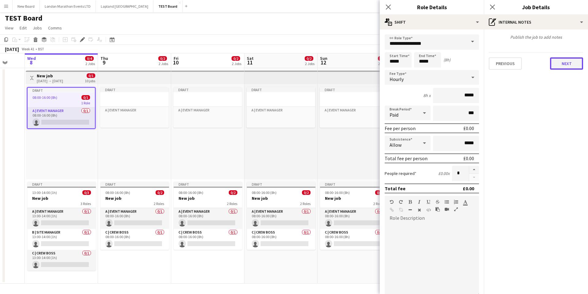
click at [560, 67] on button "Next" at bounding box center [566, 63] width 33 height 12
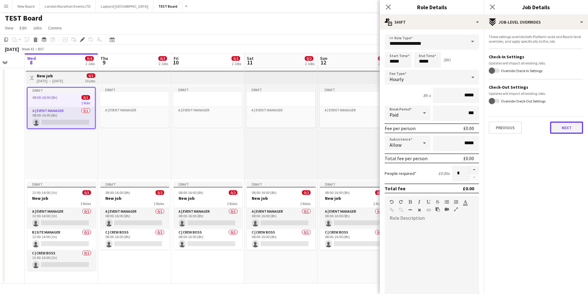
click at [566, 126] on button "Next" at bounding box center [566, 127] width 33 height 12
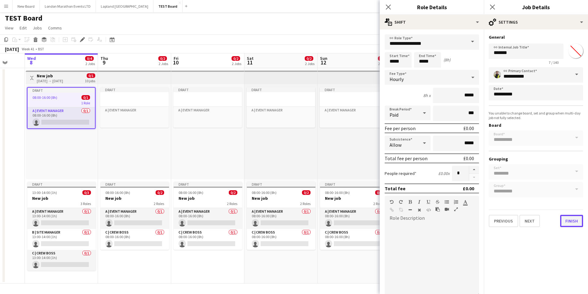
click at [573, 224] on button "Finish" at bounding box center [572, 221] width 23 height 12
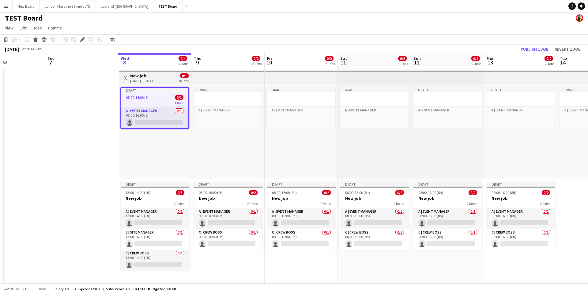
scroll to position [0, 203]
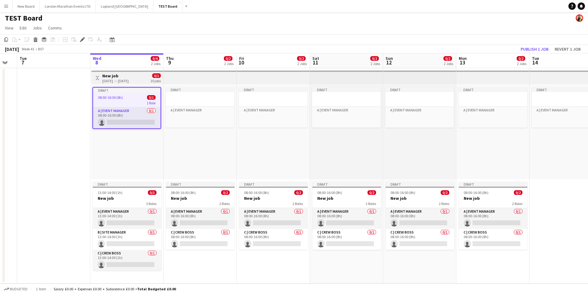
click at [268, 152] on div "Draft A | Event Manager Click to add Role" at bounding box center [273, 131] width 73 height 95
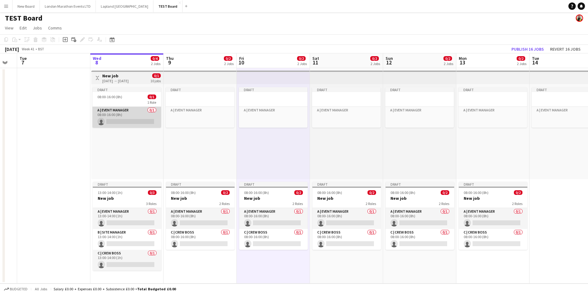
click at [143, 112] on app-card-role "A | Event Manager 0/1 08:00-16:00 (8h) single-neutral-actions" at bounding box center [127, 117] width 69 height 21
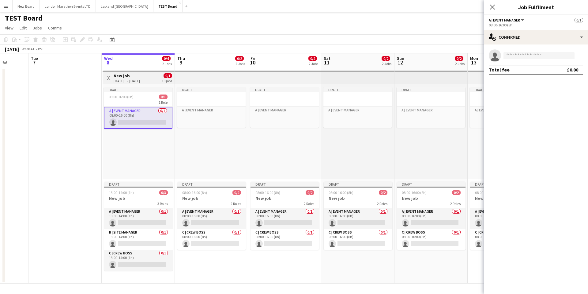
scroll to position [0, 0]
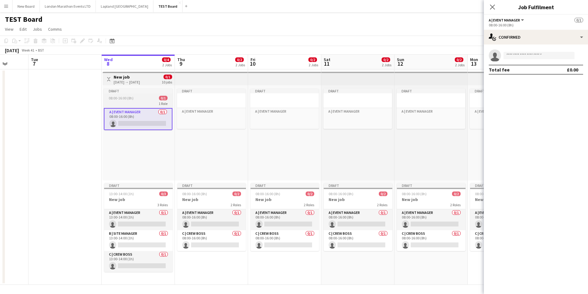
drag, startPoint x: 157, startPoint y: 151, endPoint x: 148, endPoint y: 123, distance: 30.2
click at [157, 152] on div "Draft 08:00-16:00 (8h) 0/1 1 Role A | Event Manager 0/1 08:00-16:00 (8h) single…" at bounding box center [139, 132] width 72 height 95
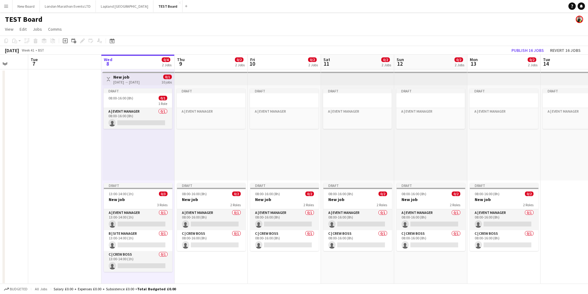
click at [140, 75] on h3 "New job" at bounding box center [126, 77] width 26 height 6
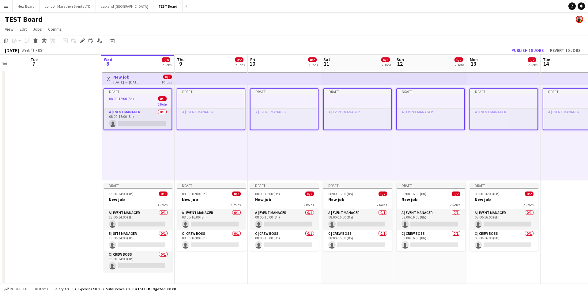
click at [208, 145] on div "Draft A | Event Manager Click to add Role" at bounding box center [211, 132] width 73 height 95
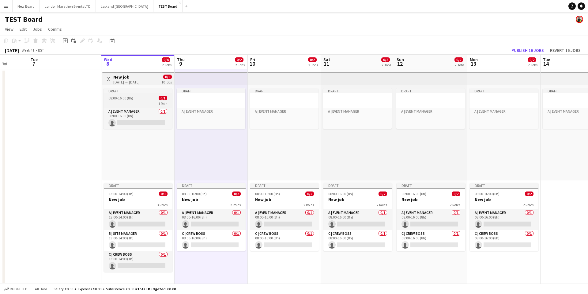
click at [147, 91] on div "Draft" at bounding box center [138, 90] width 69 height 5
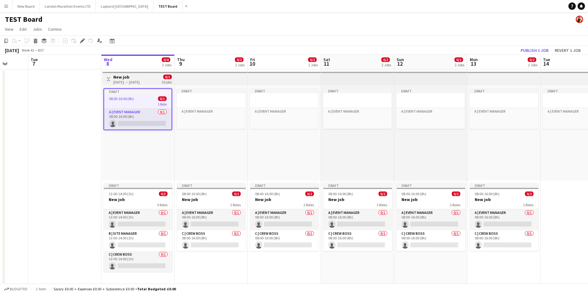
click at [140, 78] on h3 "New job" at bounding box center [126, 77] width 26 height 6
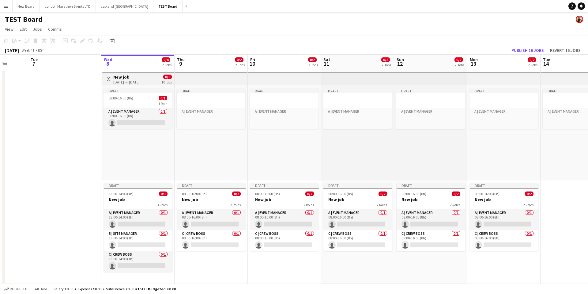
click at [140, 80] on div "[DATE] → [DATE]" at bounding box center [126, 82] width 26 height 5
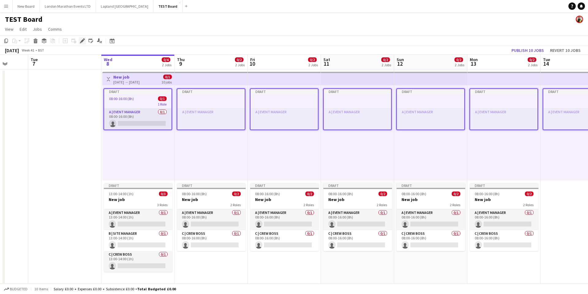
click at [82, 41] on icon at bounding box center [82, 40] width 3 height 3
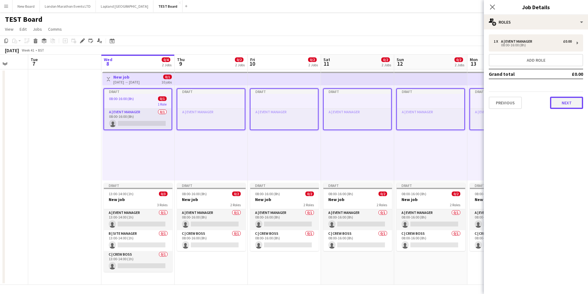
click at [571, 97] on button "Next" at bounding box center [566, 103] width 33 height 12
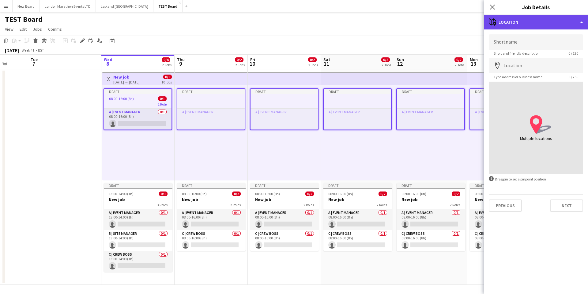
click at [553, 21] on div "maps-pin-1 Location" at bounding box center [536, 22] width 104 height 15
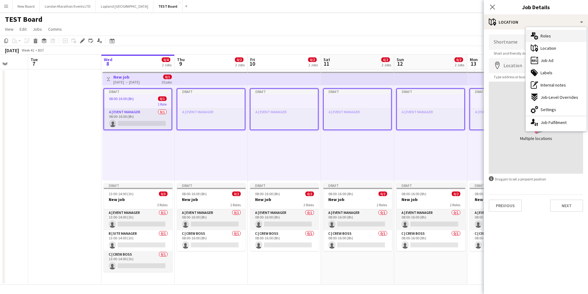
click at [550, 37] on div "multiple-users-add Roles" at bounding box center [556, 36] width 61 height 12
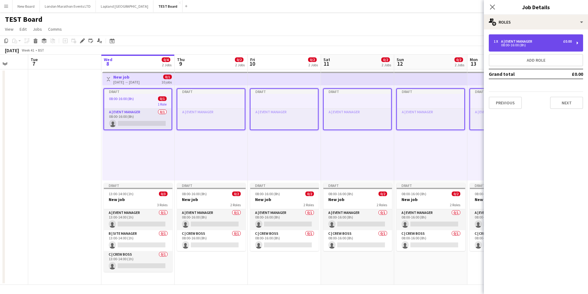
click at [520, 47] on div "1 x A | Event Manager £0.00 08:00-16:00 (8h)" at bounding box center [536, 42] width 94 height 17
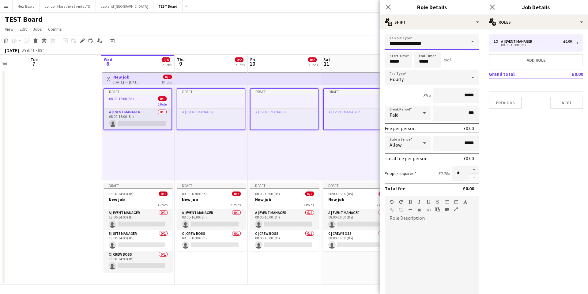
click at [419, 46] on input "**********" at bounding box center [432, 41] width 94 height 15
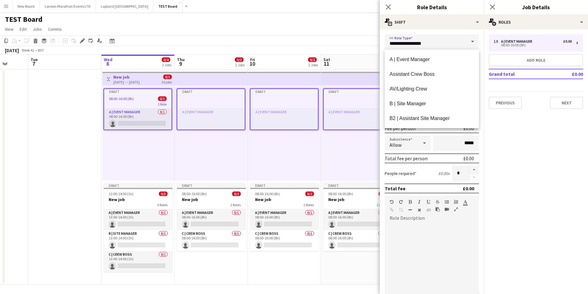
click at [412, 100] on mat-option "B | Site Manager" at bounding box center [432, 103] width 94 height 15
type input "**********"
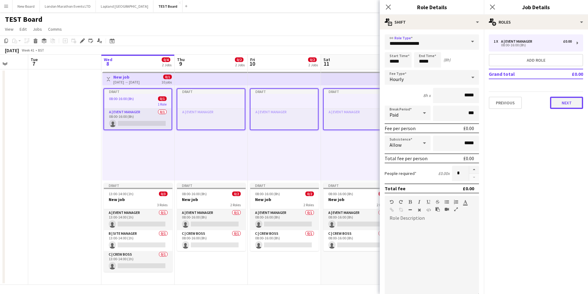
click at [565, 105] on button "Next" at bounding box center [566, 103] width 33 height 12
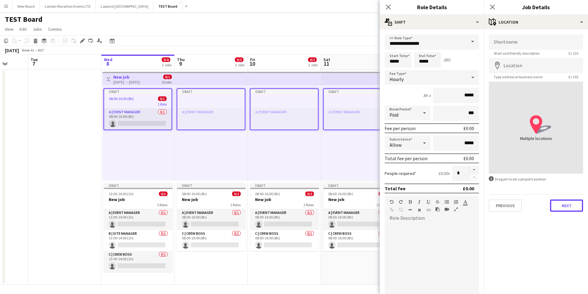
click at [572, 205] on button "Next" at bounding box center [566, 205] width 33 height 12
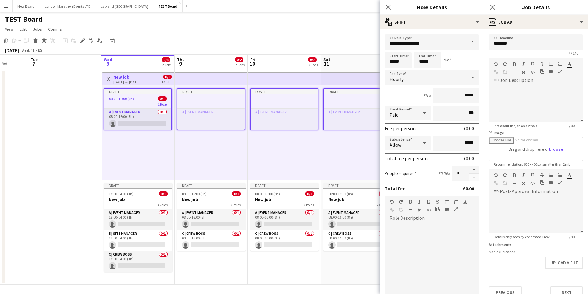
scroll to position [10, 0]
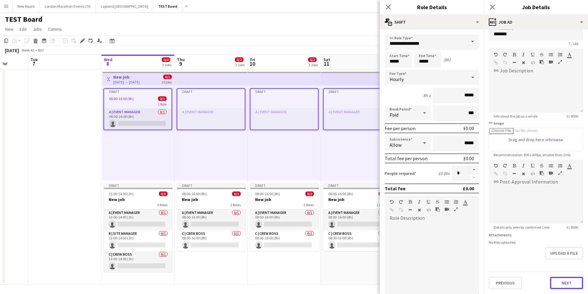
click at [569, 285] on button "Next" at bounding box center [566, 282] width 33 height 12
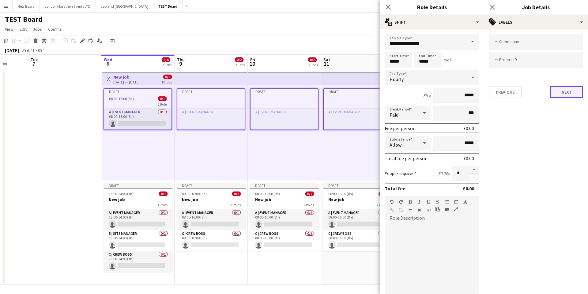
click at [560, 94] on button "Next" at bounding box center [566, 92] width 33 height 12
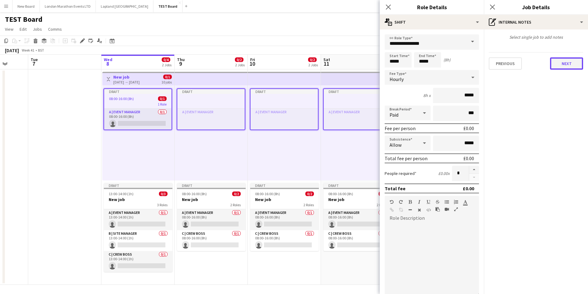
click at [566, 67] on button "Next" at bounding box center [566, 63] width 33 height 12
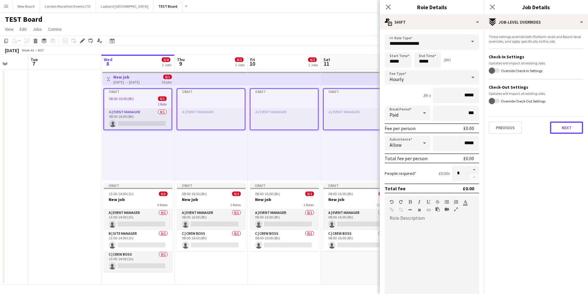
click at [562, 125] on button "Next" at bounding box center [566, 127] width 33 height 12
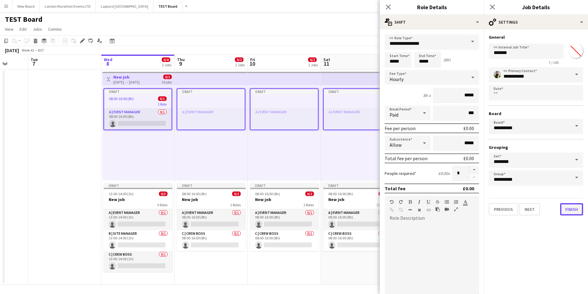
click at [569, 206] on button "Finish" at bounding box center [572, 209] width 23 height 12
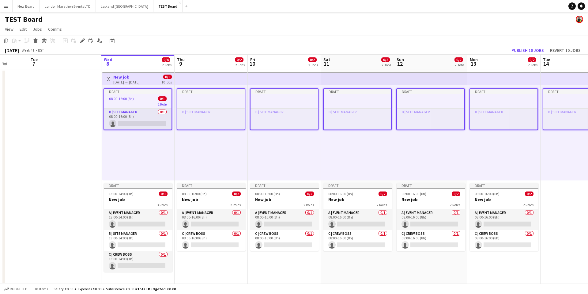
click at [263, 156] on div "Draft B | Site Manager Click to add Role" at bounding box center [284, 132] width 73 height 95
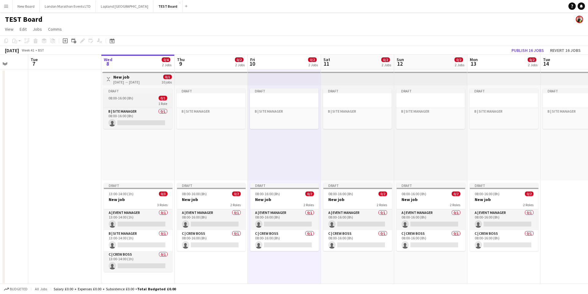
click at [144, 90] on div "Draft" at bounding box center [138, 90] width 69 height 5
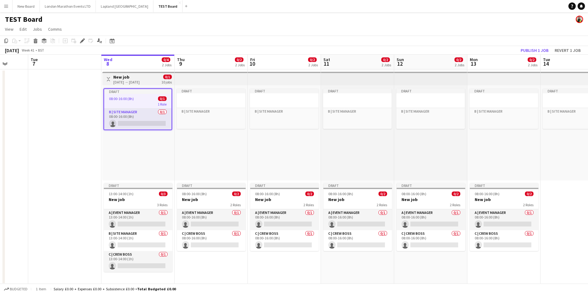
click at [140, 80] on div "[DATE] → [DATE]" at bounding box center [126, 82] width 26 height 5
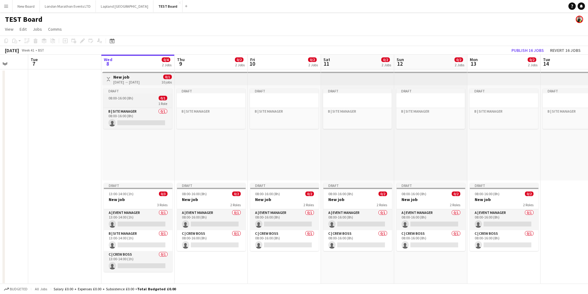
click at [131, 91] on div "Draft" at bounding box center [138, 90] width 69 height 5
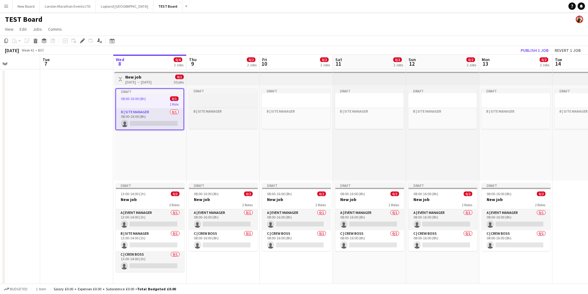
scroll to position [0, 182]
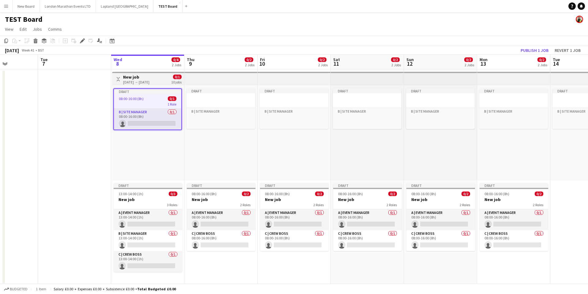
click at [152, 94] on app-job-card "Draft 08:00-16:00 (8h) 0/1 1 Role B | Site Manager 0/1 08:00-16:00 (8h) single-…" at bounding box center [147, 109] width 69 height 42
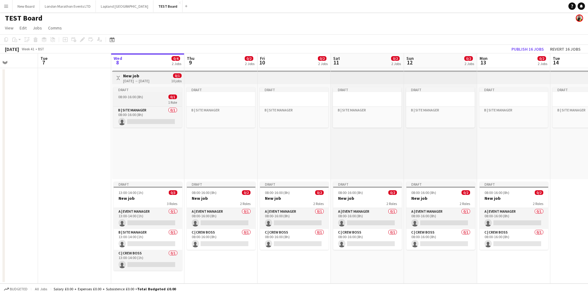
scroll to position [0, 0]
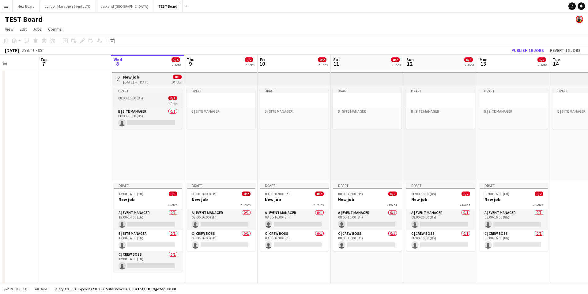
click at [136, 93] on div "Draft" at bounding box center [147, 90] width 69 height 5
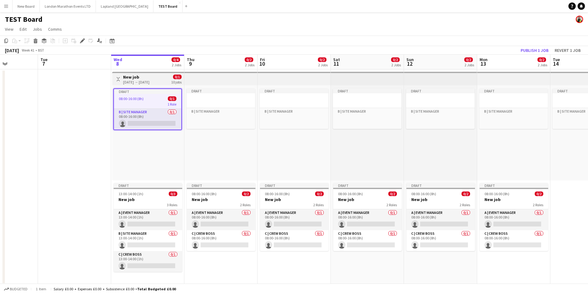
click at [139, 78] on h3 "New job" at bounding box center [136, 77] width 26 height 6
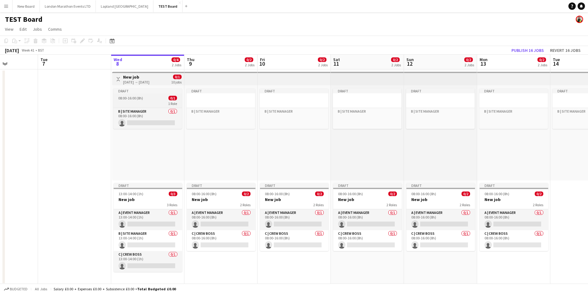
click at [146, 90] on div "Draft" at bounding box center [147, 90] width 69 height 5
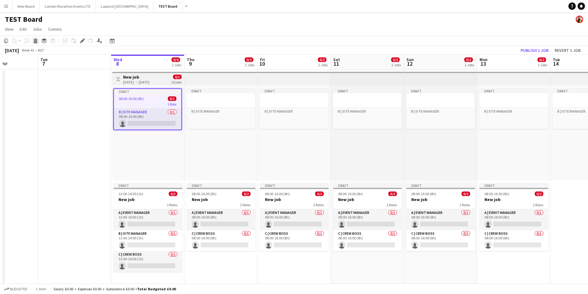
click at [34, 42] on icon at bounding box center [35, 41] width 3 height 3
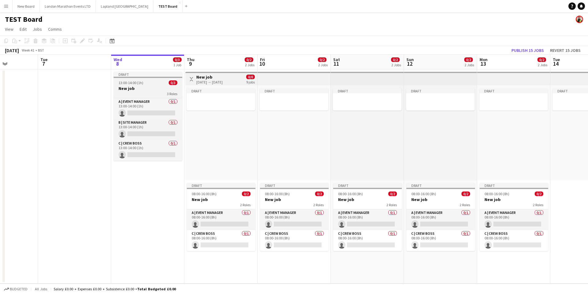
click at [136, 74] on div "Draft" at bounding box center [148, 74] width 69 height 5
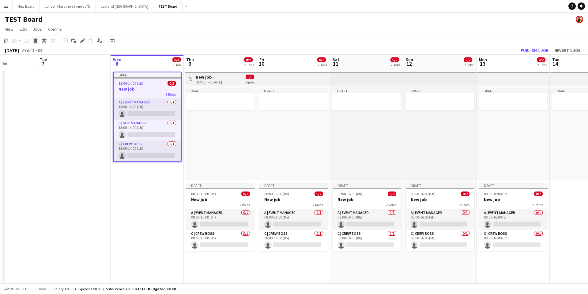
click at [38, 40] on icon "Delete" at bounding box center [35, 40] width 5 height 5
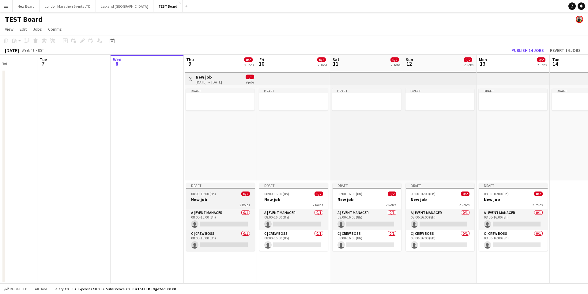
click at [232, 185] on div "Draft" at bounding box center [220, 185] width 69 height 5
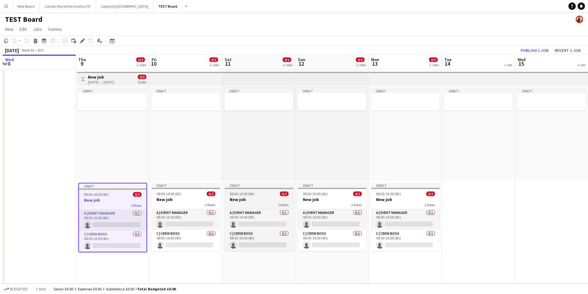
scroll to position [0, 177]
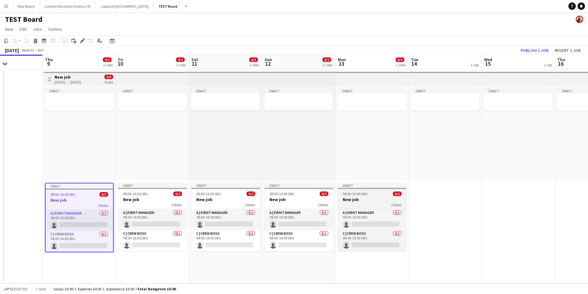
click at [364, 185] on div "Draft" at bounding box center [372, 185] width 69 height 5
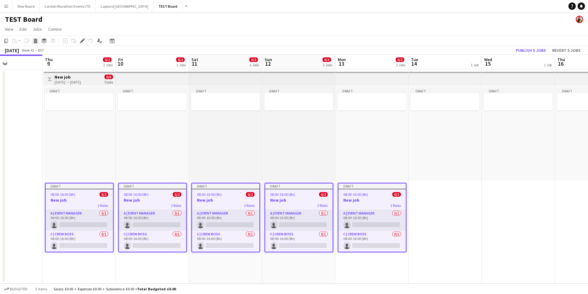
click at [35, 42] on icon at bounding box center [35, 41] width 3 height 3
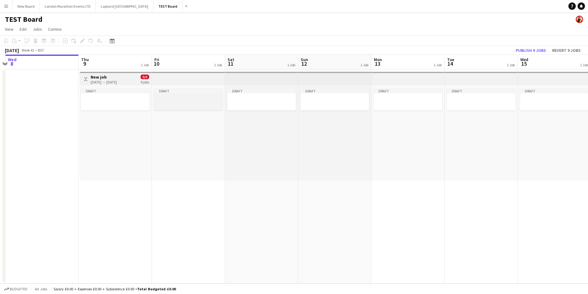
scroll to position [0, 211]
click at [113, 78] on h3 "New job" at bounding box center [107, 77] width 26 height 6
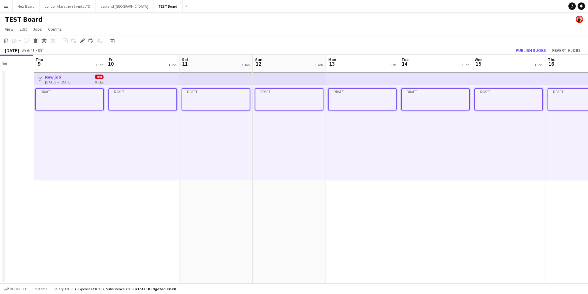
scroll to position [0, 169]
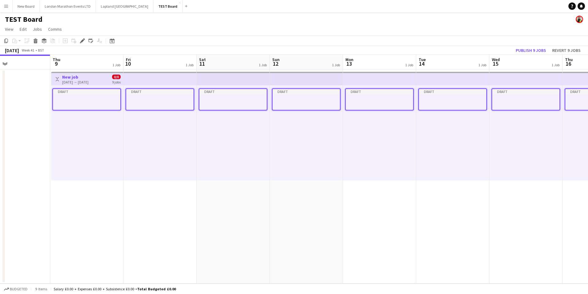
click at [99, 125] on div "Draft" at bounding box center [87, 132] width 72 height 95
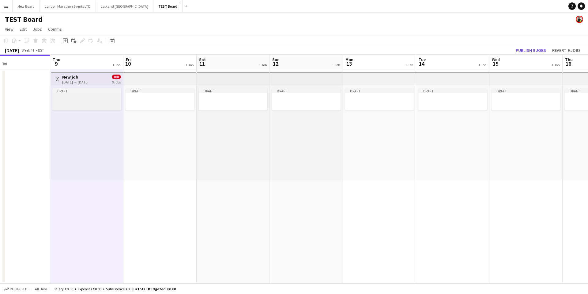
click at [73, 92] on div "Draft" at bounding box center [86, 90] width 69 height 5
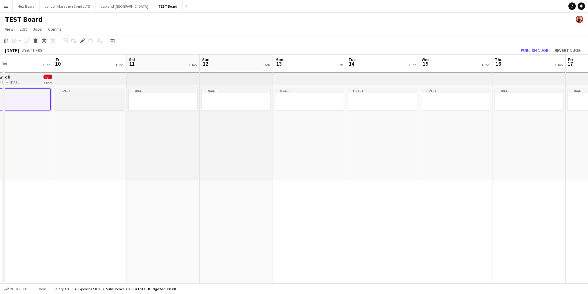
click at [102, 95] on app-job-card "Draft" at bounding box center [89, 99] width 69 height 22
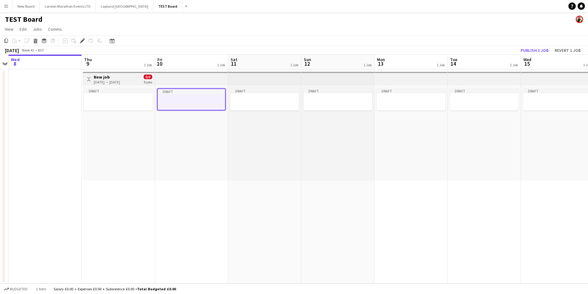
scroll to position [0, 130]
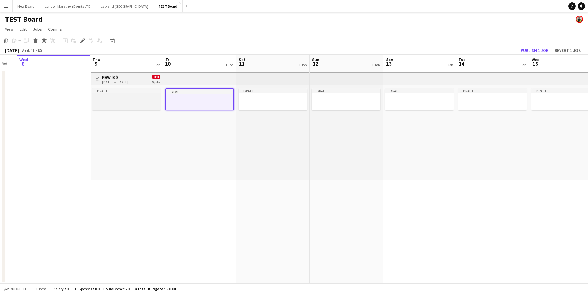
click at [123, 93] on div "Draft" at bounding box center [126, 90] width 69 height 5
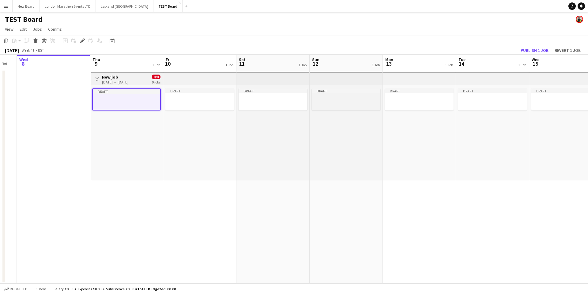
click at [353, 91] on div "Draft" at bounding box center [346, 90] width 69 height 5
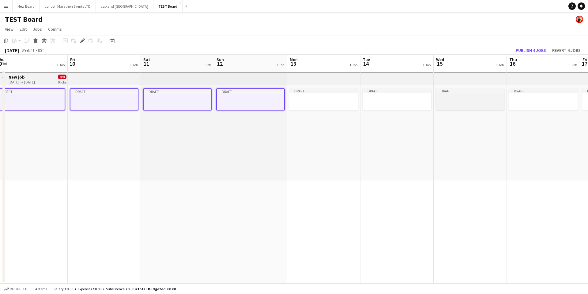
scroll to position [0, 229]
click at [454, 90] on div "Draft" at bounding box center [467, 90] width 69 height 5
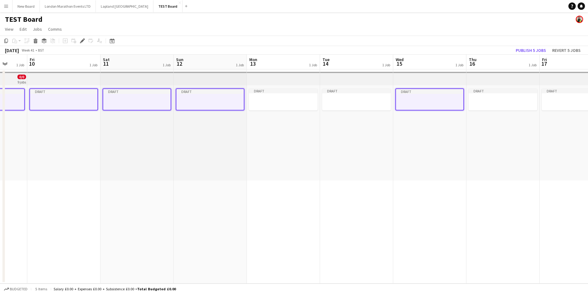
scroll to position [0, 283]
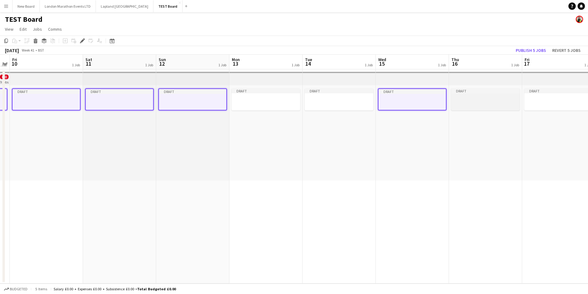
click at [483, 92] on div "Draft" at bounding box center [485, 90] width 69 height 5
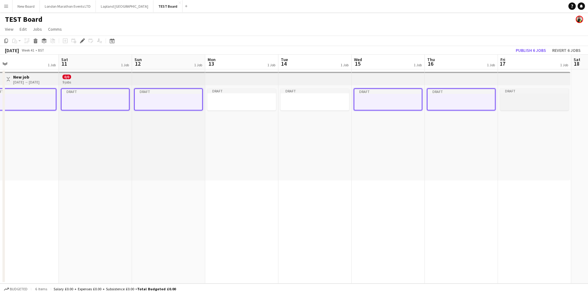
click at [516, 90] on div "Draft" at bounding box center [535, 90] width 69 height 5
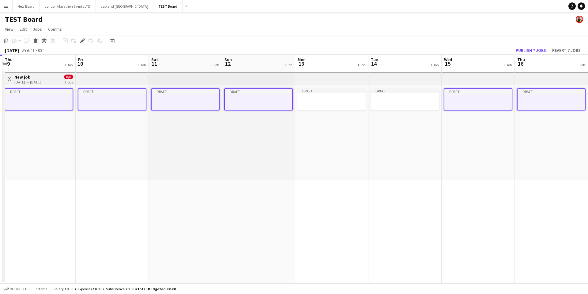
scroll to position [0, 217]
click at [82, 43] on div "Edit" at bounding box center [82, 40] width 7 height 7
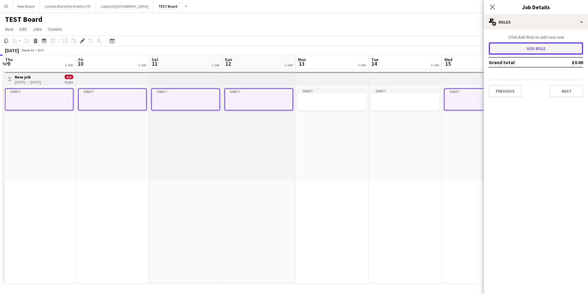
click at [559, 44] on button "Add role" at bounding box center [536, 48] width 94 height 12
type input "*******"
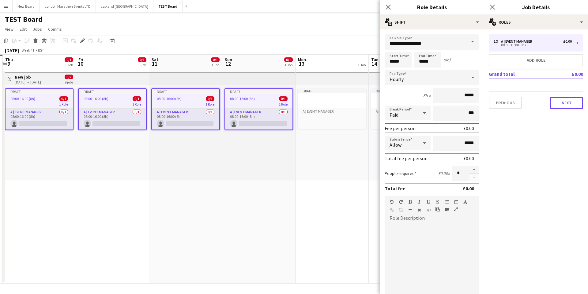
click at [567, 107] on button "Next" at bounding box center [566, 103] width 33 height 12
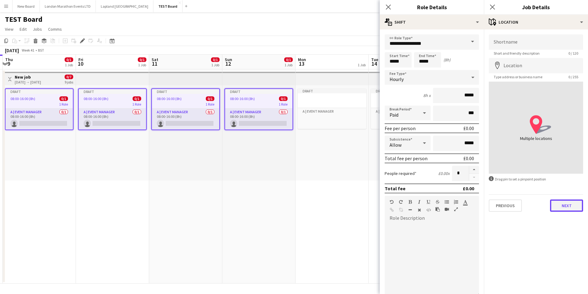
click at [564, 207] on button "Next" at bounding box center [566, 205] width 33 height 12
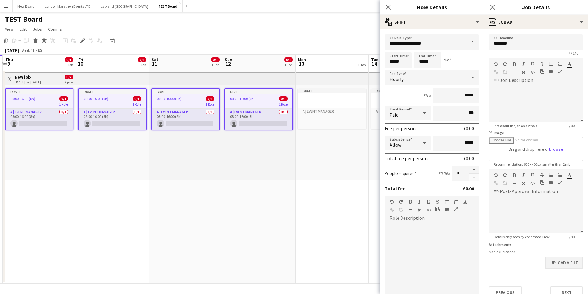
scroll to position [10, 0]
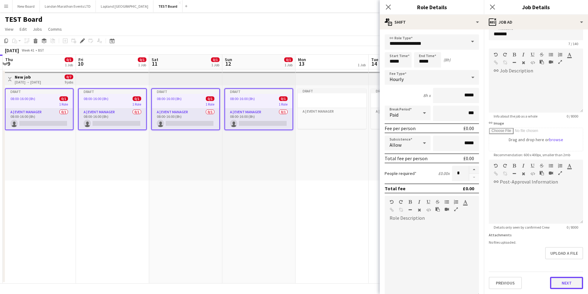
click at [563, 277] on button "Next" at bounding box center [566, 282] width 33 height 12
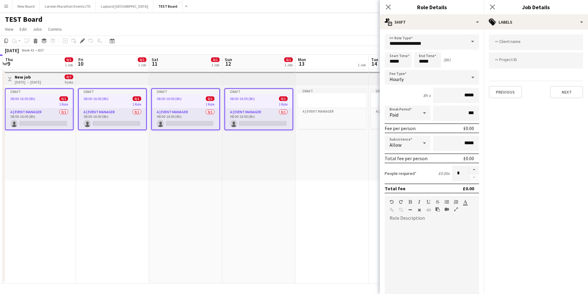
scroll to position [0, 0]
click at [562, 92] on button "Next" at bounding box center [566, 92] width 33 height 12
click at [566, 58] on button "Next" at bounding box center [566, 63] width 33 height 12
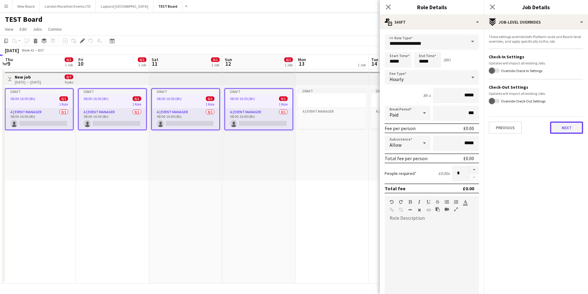
click at [562, 129] on button "Next" at bounding box center [566, 127] width 33 height 12
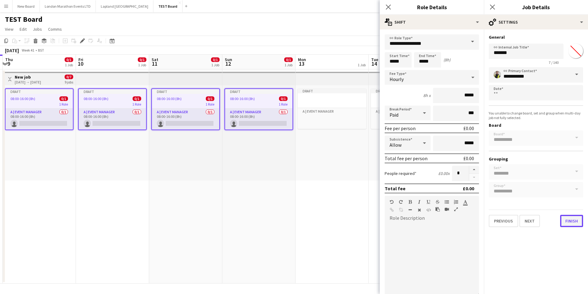
click at [572, 217] on button "Finish" at bounding box center [572, 221] width 23 height 12
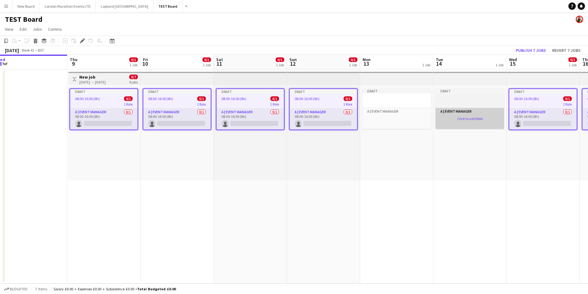
scroll to position [0, 225]
click at [5, 7] on app-icon "Menu" at bounding box center [6, 6] width 5 height 5
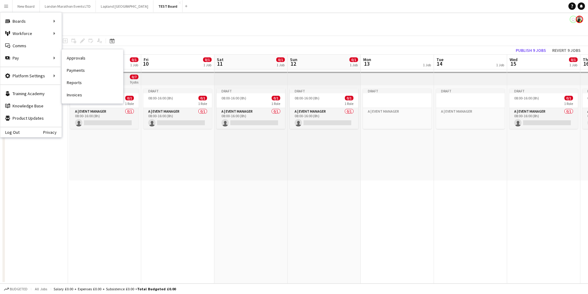
click at [82, 96] on link "Invoices" at bounding box center [92, 95] width 61 height 12
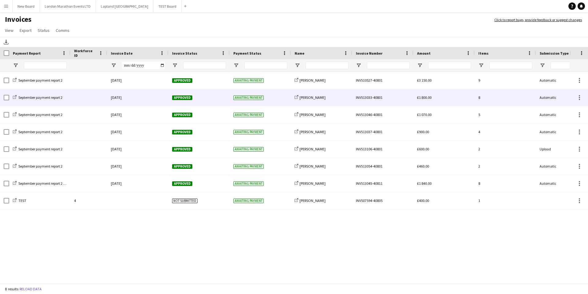
click at [211, 98] on div "Approved" at bounding box center [199, 97] width 61 height 17
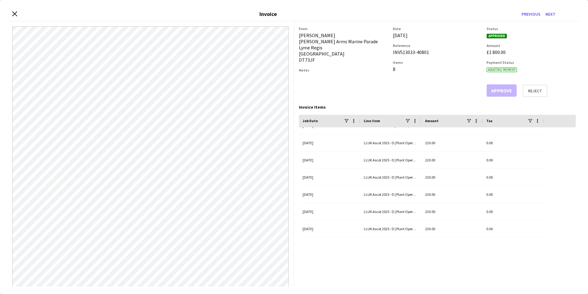
click at [456, 87] on div "Date [DATE] Reference INV513033-40801 Items 8" at bounding box center [437, 61] width 89 height 70
click at [14, 13] on icon at bounding box center [15, 14] width 6 height 6
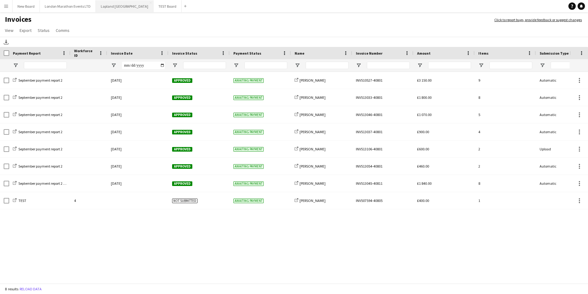
click at [112, 9] on button "Lapland UK Close" at bounding box center [125, 6] width 58 height 12
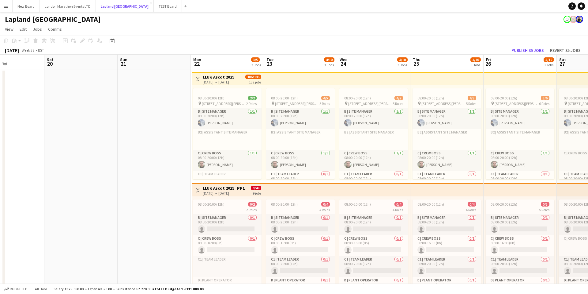
scroll to position [0, 283]
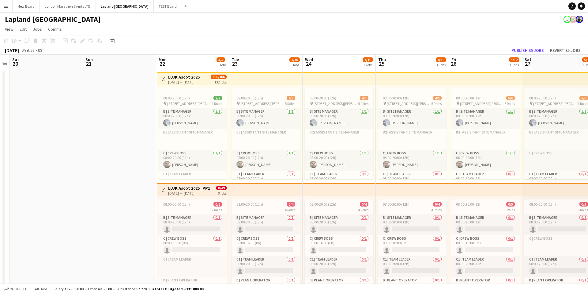
click at [8, 8] on app-icon "Menu" at bounding box center [6, 6] width 5 height 5
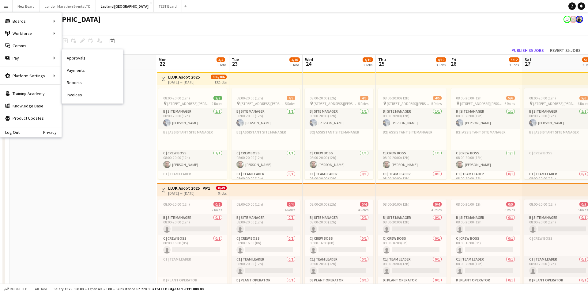
click at [81, 97] on link "Invoices" at bounding box center [92, 95] width 61 height 12
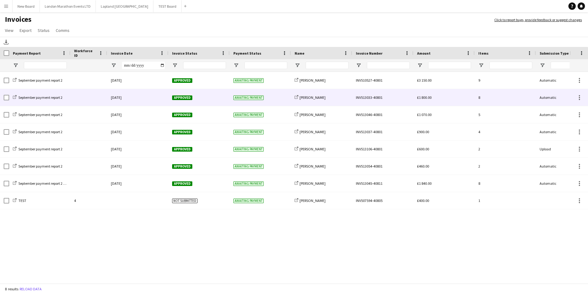
click at [284, 93] on div "Awaiting payment" at bounding box center [260, 97] width 61 height 17
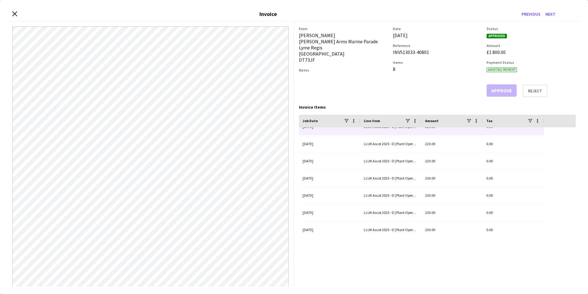
scroll to position [27, 0]
click at [19, 15] on div "Close invoice dialog Invoice Previous Next" at bounding box center [294, 14] width 574 height 14
click at [17, 15] on icon at bounding box center [15, 14] width 6 height 6
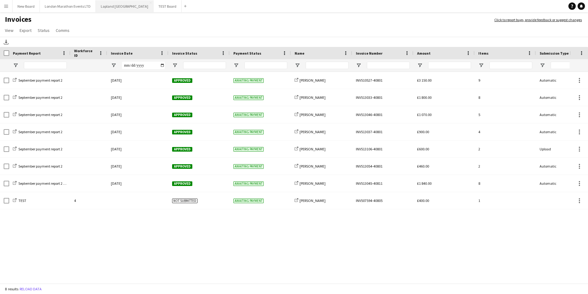
click at [101, 8] on button "Lapland UK Close" at bounding box center [125, 6] width 58 height 12
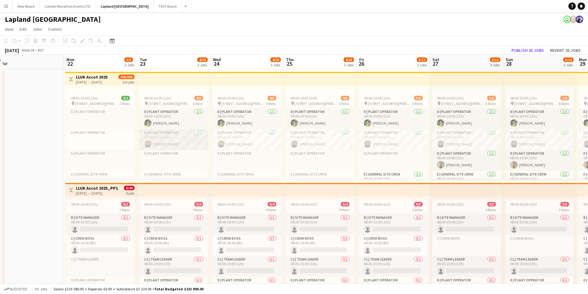
click at [185, 142] on app-card-role "D | Plant Operator [DATE] 08:00-20:00 (12h) [PERSON_NAME]" at bounding box center [173, 139] width 69 height 21
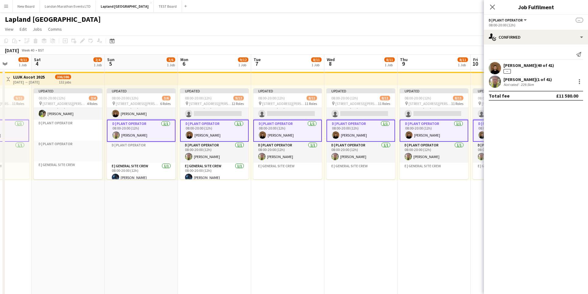
click at [157, 132] on app-card-role "D | Plant Operator [DATE] 08:00-20:00 (12h) [PERSON_NAME]" at bounding box center [141, 131] width 69 height 22
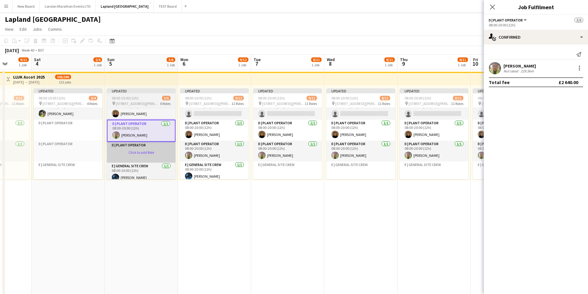
click at [152, 151] on app-card-role-placeholder "D | Plant Operator Click to add Role" at bounding box center [141, 152] width 69 height 21
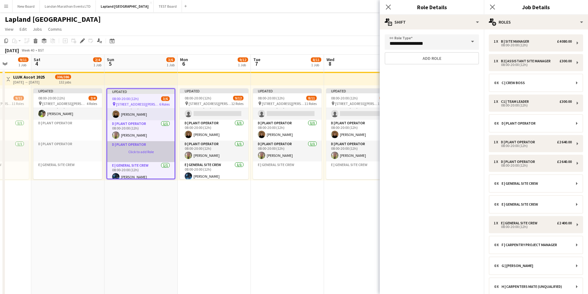
click at [154, 150] on app-card-role-placeholder "D | Plant Operator Click to add Role" at bounding box center [140, 151] width 67 height 21
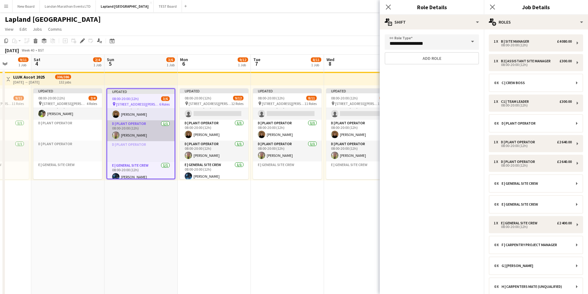
click at [146, 130] on app-card-role "D | Plant Operator [DATE] 08:00-20:00 (12h) [PERSON_NAME]" at bounding box center [140, 130] width 67 height 21
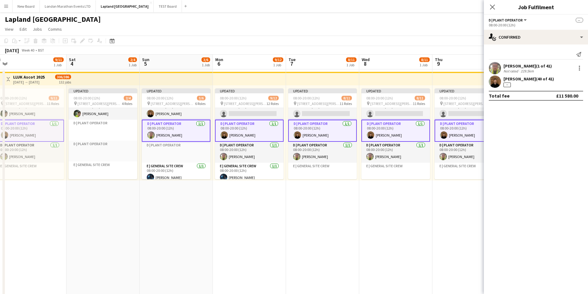
click at [174, 135] on app-card-role "D | Plant Operator [DATE] 08:00-20:00 (12h) [PERSON_NAME]" at bounding box center [176, 131] width 69 height 22
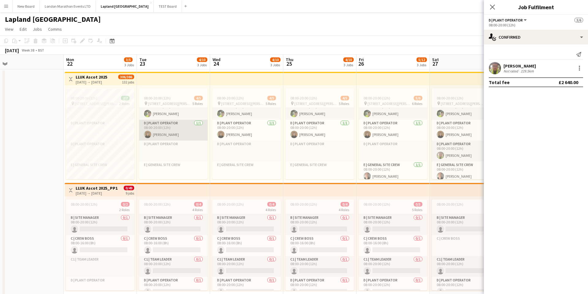
click at [185, 134] on app-card-role "D | Plant Operator [DATE] 08:00-20:00 (12h) [PERSON_NAME]" at bounding box center [173, 130] width 69 height 21
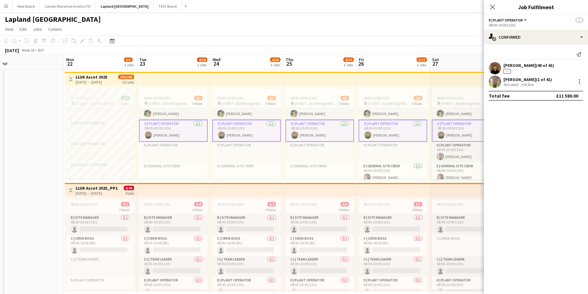
click at [185, 134] on app-card-role "D | Plant Operator [DATE] 08:00-20:00 (12h) [PERSON_NAME]" at bounding box center [173, 131] width 69 height 22
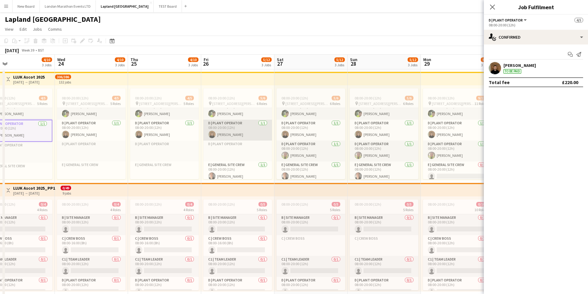
click at [253, 130] on app-card-role "D | Plant Operator [DATE] 08:00-20:00 (12h) [PERSON_NAME]" at bounding box center [238, 130] width 69 height 21
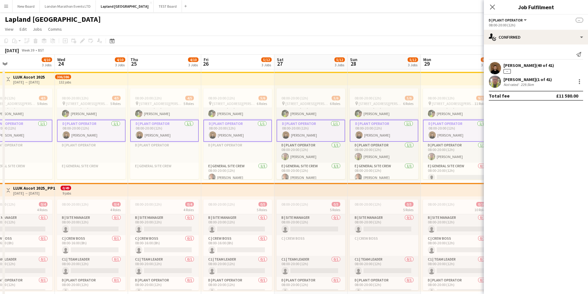
click at [253, 130] on app-card-role "D | Plant Operator [DATE] 08:00-20:00 (12h) [PERSON_NAME]" at bounding box center [238, 131] width 69 height 22
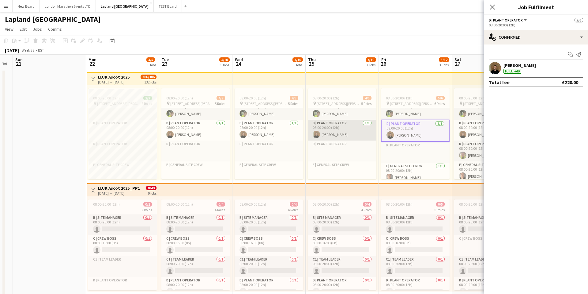
click at [352, 137] on app-card-role "D | Plant Operator [DATE] 08:00-20:00 (12h) [PERSON_NAME]" at bounding box center [342, 130] width 69 height 21
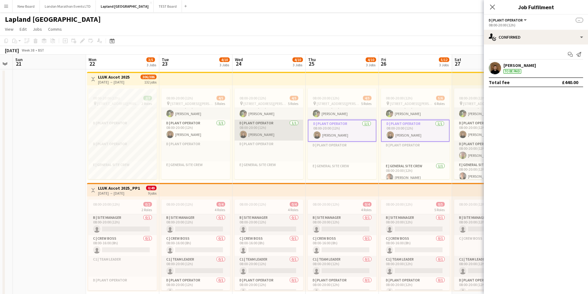
click at [287, 134] on app-card-role "D | Plant Operator [DATE] 08:00-20:00 (12h) [PERSON_NAME]" at bounding box center [269, 130] width 69 height 21
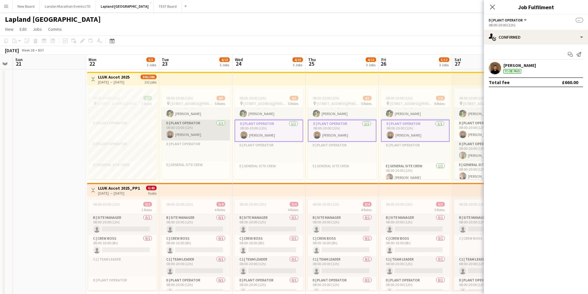
click at [215, 133] on app-card-role "D | Plant Operator [DATE] 08:00-20:00 (12h) [PERSON_NAME]" at bounding box center [196, 130] width 69 height 21
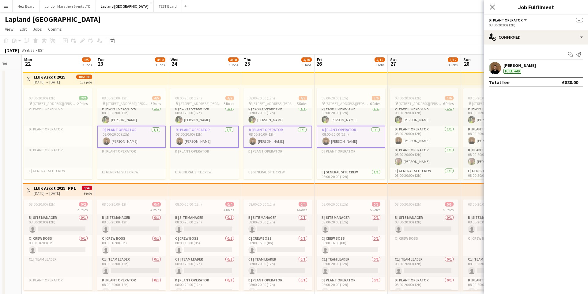
click at [533, 69] on div "[PERSON_NAME] To be paid" at bounding box center [536, 68] width 104 height 12
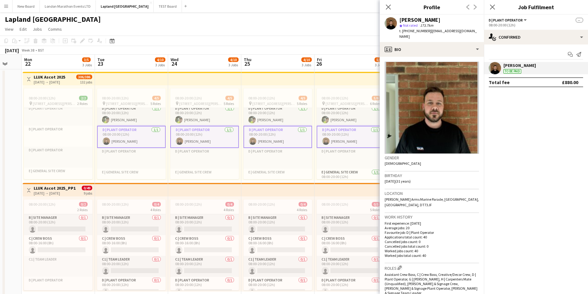
click at [533, 69] on div "[PERSON_NAME] To be paid" at bounding box center [536, 68] width 104 height 12
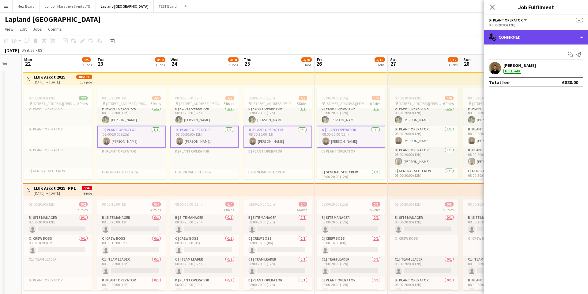
click at [557, 38] on div "single-neutral-actions-check-2 Confirmed" at bounding box center [536, 37] width 104 height 15
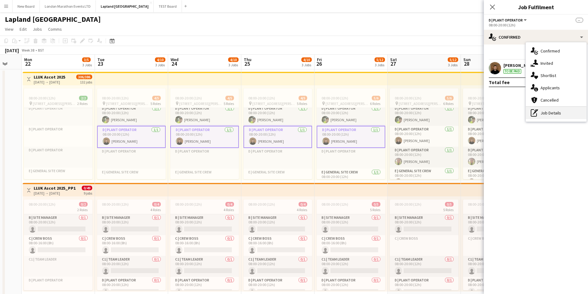
click at [560, 112] on div "pen-write Job Details" at bounding box center [556, 113] width 61 height 12
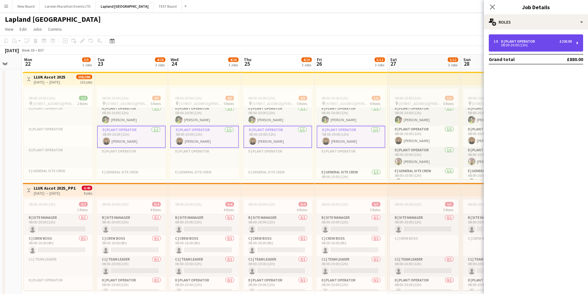
click at [519, 40] on div "D | Plant Operator" at bounding box center [519, 41] width 36 height 4
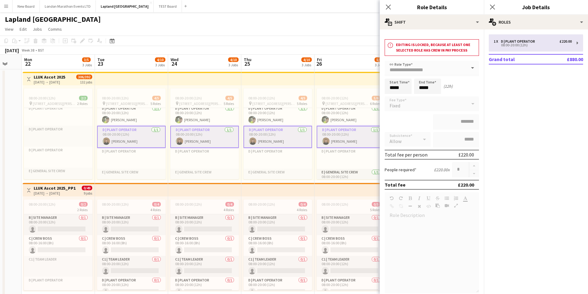
scroll to position [86, 0]
drag, startPoint x: 396, startPoint y: 45, endPoint x: 475, endPoint y: 51, distance: 78.7
click at [475, 51] on h3 "Editing is locked, because at least one selected role has crew in pay process" at bounding box center [436, 47] width 80 height 11
click at [387, 6] on icon at bounding box center [389, 7] width 6 height 6
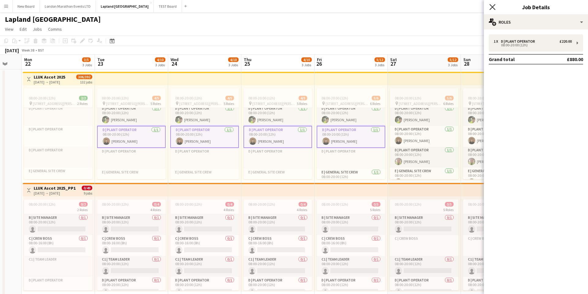
click at [494, 8] on icon at bounding box center [493, 7] width 6 height 6
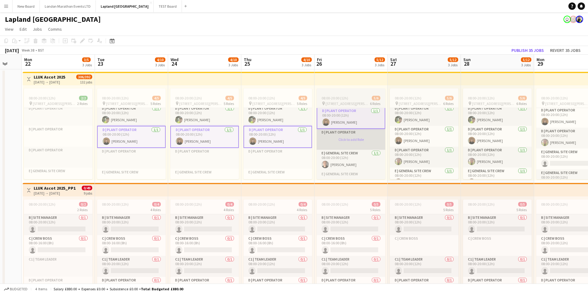
scroll to position [115, 0]
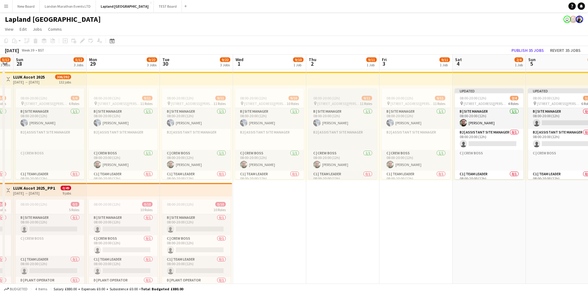
click at [333, 93] on div at bounding box center [343, 90] width 69 height 5
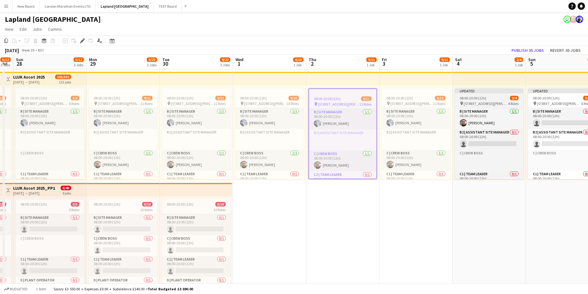
click at [475, 91] on div "Updated" at bounding box center [489, 90] width 69 height 5
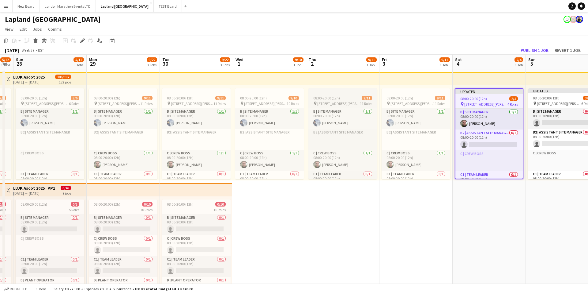
click at [342, 94] on app-job-card "08:00-20:00 (12h) 9/11 pin [STREET_ADDRESS][PERSON_NAME] 11 Roles B | Site Mana…" at bounding box center [343, 133] width 69 height 91
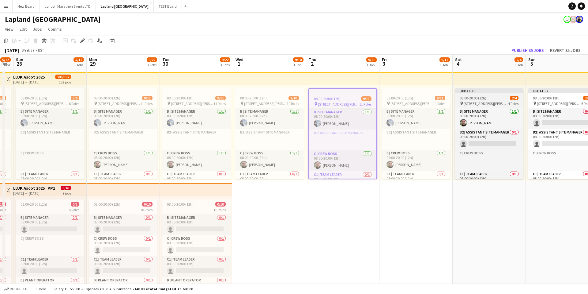
click at [489, 93] on div "Updated" at bounding box center [489, 90] width 69 height 5
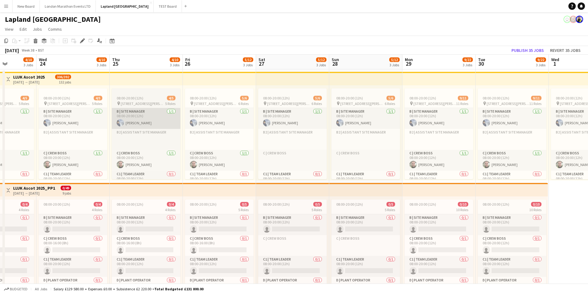
scroll to position [0, 184]
click at [4, 2] on button "Menu" at bounding box center [6, 6] width 12 height 12
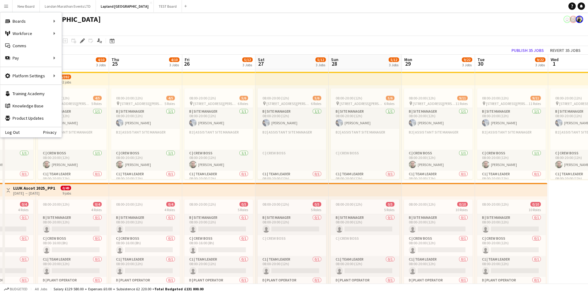
click at [232, 20] on div "Lapland [GEOGRAPHIC_DATA] user" at bounding box center [294, 18] width 588 height 12
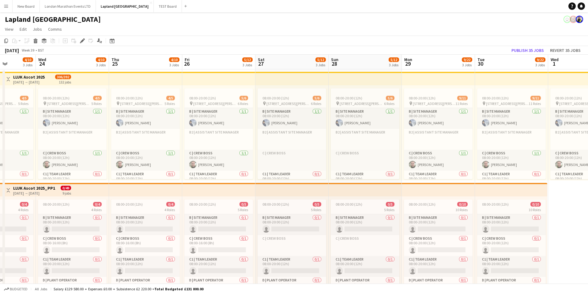
click at [6, 9] on button "Menu" at bounding box center [6, 6] width 12 height 12
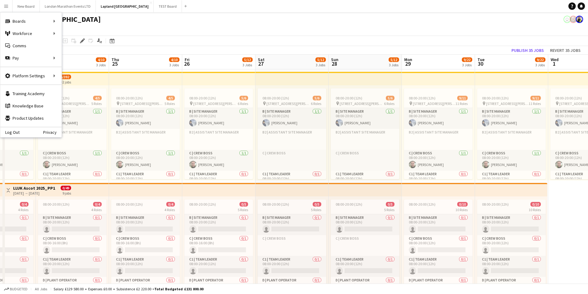
click at [8, 6] on app-icon "Menu" at bounding box center [6, 6] width 5 height 5
click at [31, 105] on link "Knowledge Base Knowledge Base" at bounding box center [30, 106] width 61 height 12
click at [38, 92] on link "Training Academy Training Academy" at bounding box center [30, 93] width 61 height 12
click at [27, 105] on link "Knowledge Base Knowledge Base" at bounding box center [30, 106] width 61 height 12
click at [211, 29] on app-page-menu "View Day view expanded Day view collapsed Month view Date picker Jump to [DATE]…" at bounding box center [294, 30] width 588 height 12
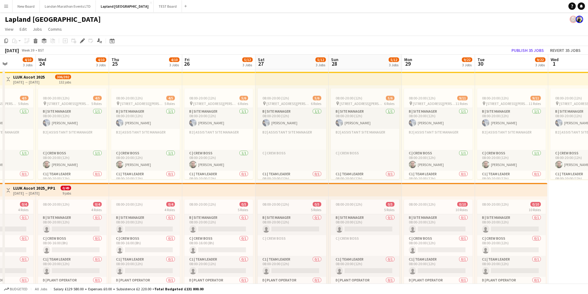
click at [7, 7] on app-icon "Menu" at bounding box center [6, 6] width 5 height 5
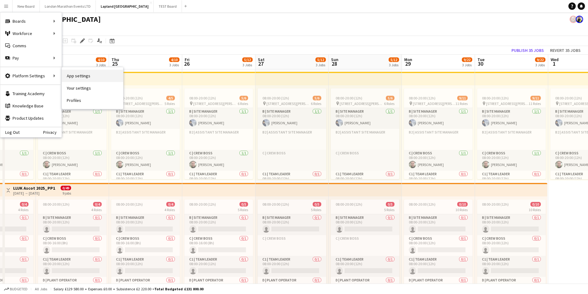
click at [84, 78] on link "App settings" at bounding box center [92, 76] width 61 height 12
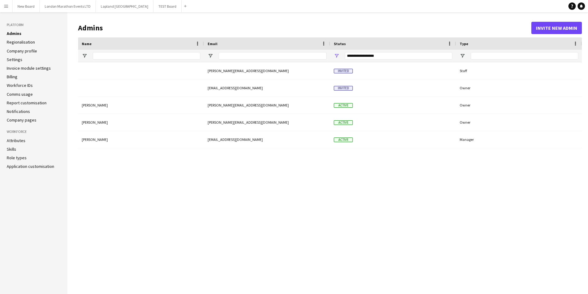
click at [7, 10] on button "Menu" at bounding box center [6, 6] width 12 height 12
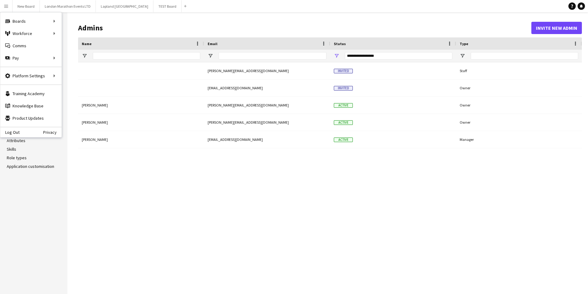
click at [133, 32] on h1 "Admins" at bounding box center [305, 27] width 454 height 9
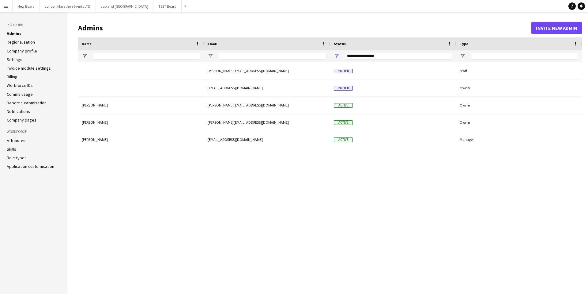
click at [25, 156] on link "Role types" at bounding box center [17, 158] width 20 height 6
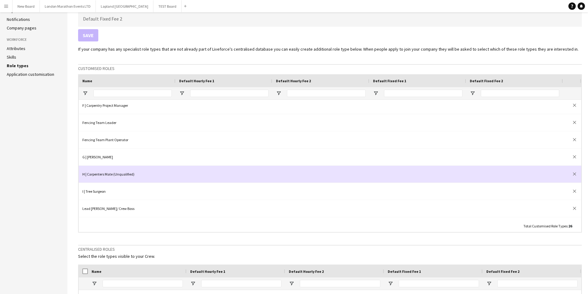
scroll to position [287, 0]
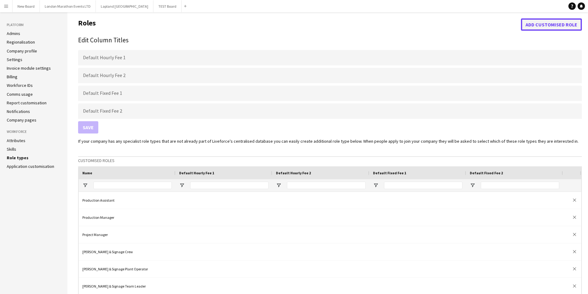
click at [537, 24] on button "Add customised role" at bounding box center [551, 24] width 61 height 12
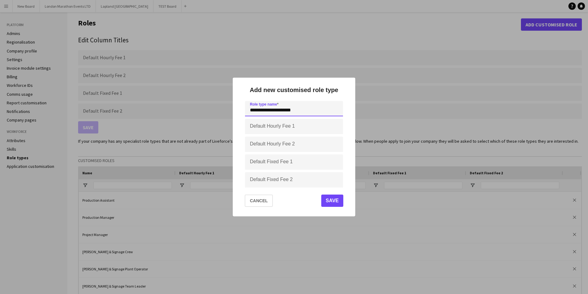
type input "**********"
click at [340, 204] on button "Save" at bounding box center [333, 200] width 22 height 12
